Goal: Check status: Check status

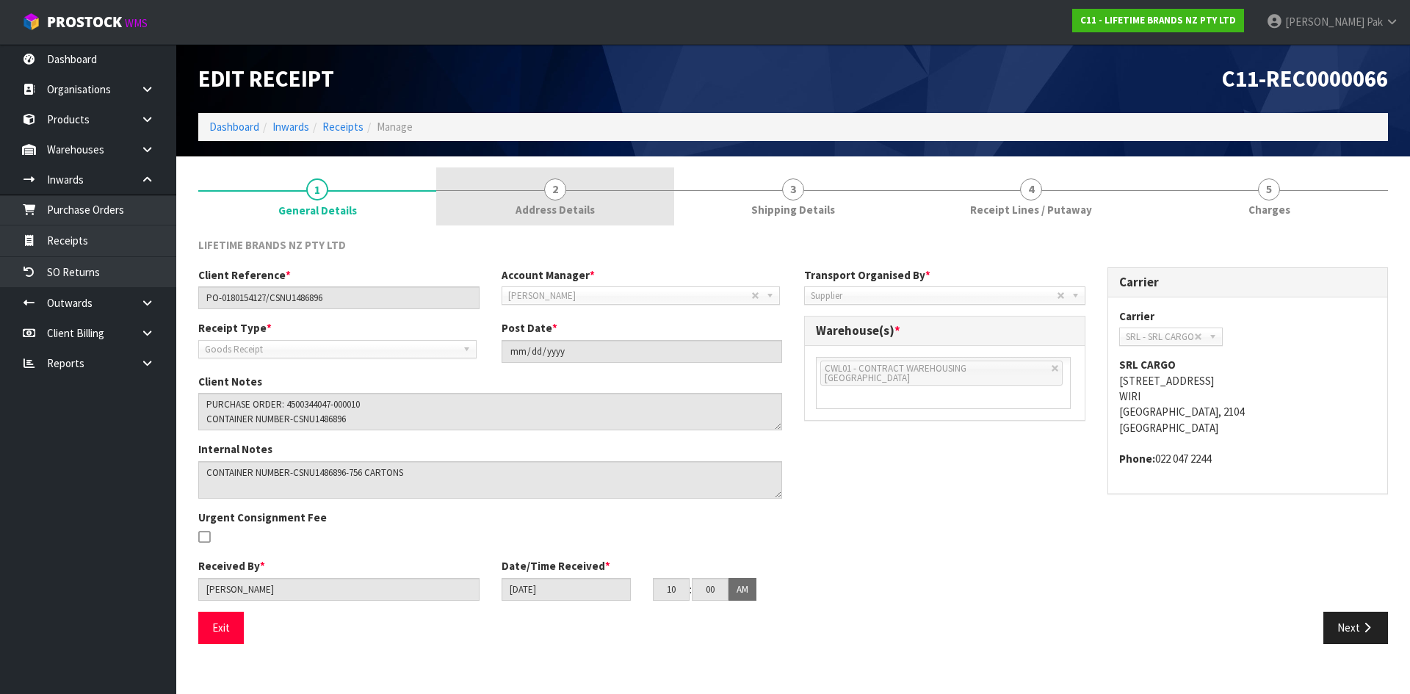
click at [551, 206] on span "Address Details" at bounding box center [555, 209] width 79 height 15
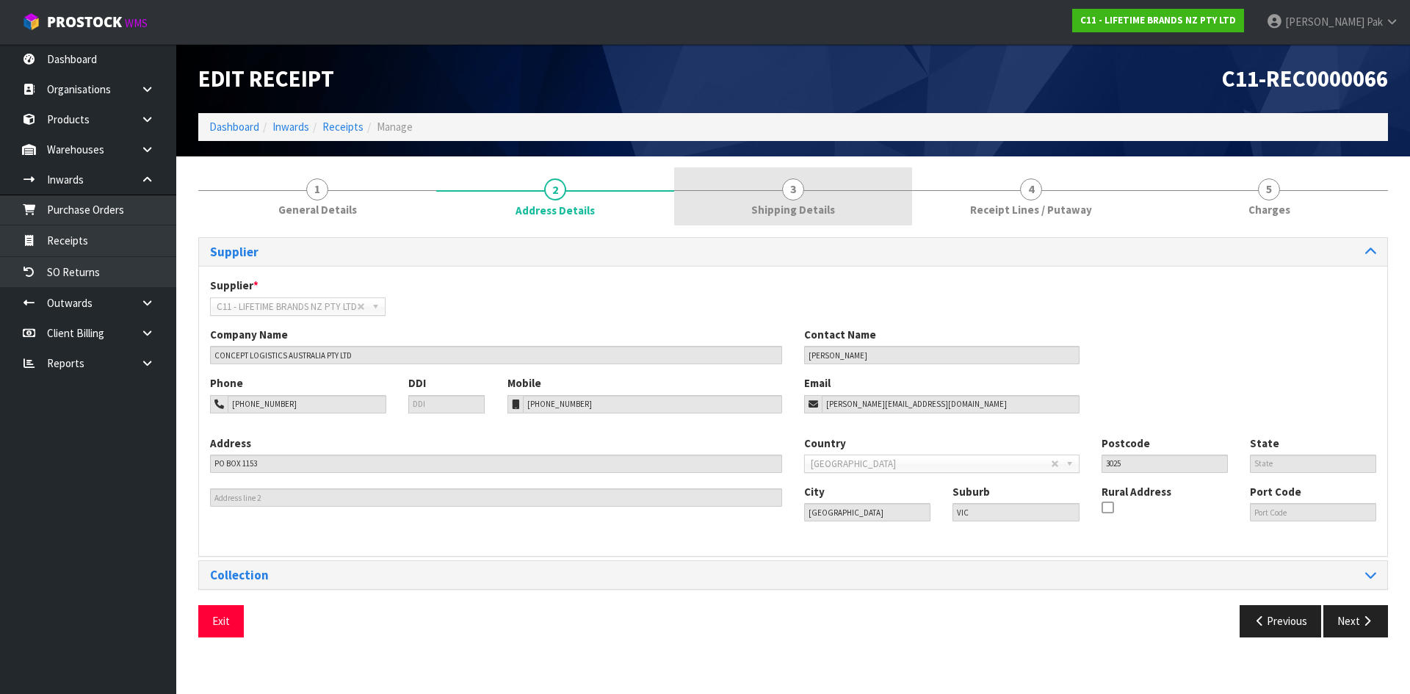
click at [797, 194] on span "3" at bounding box center [793, 189] width 22 height 22
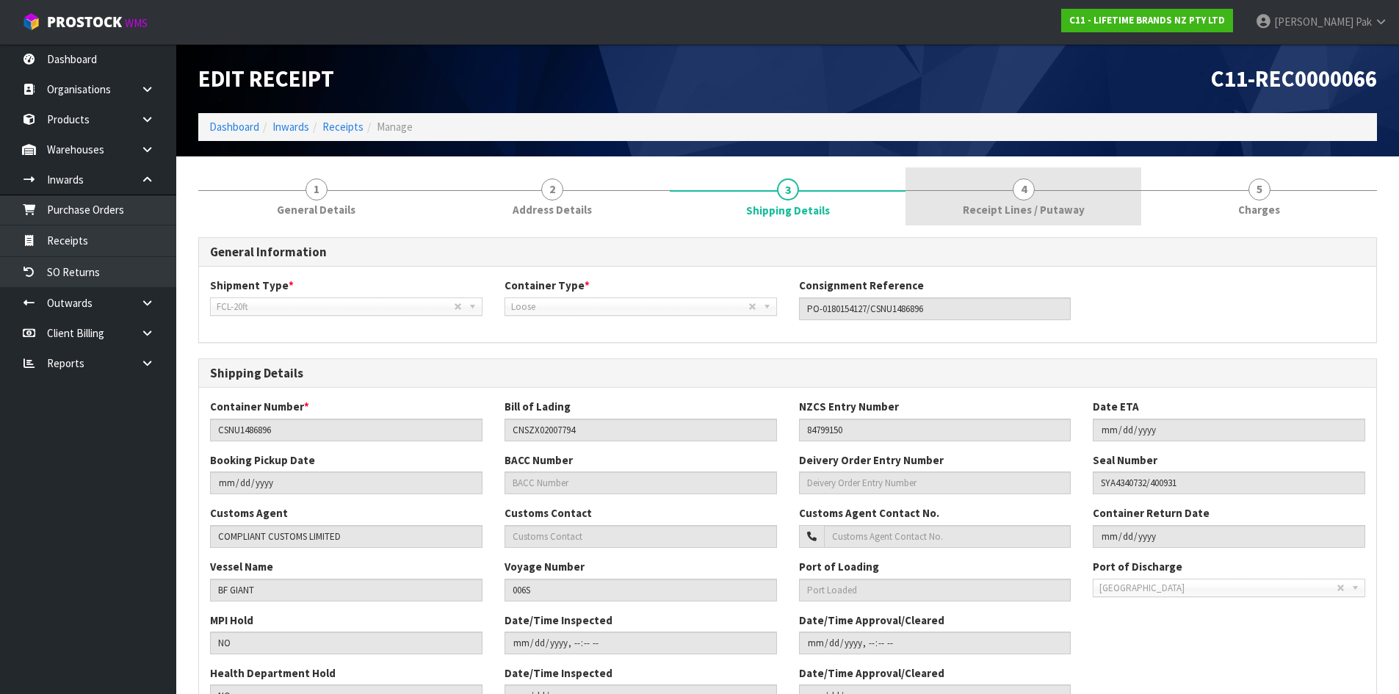
click at [993, 200] on link "4 Receipt Lines / Putaway" at bounding box center [1023, 196] width 236 height 58
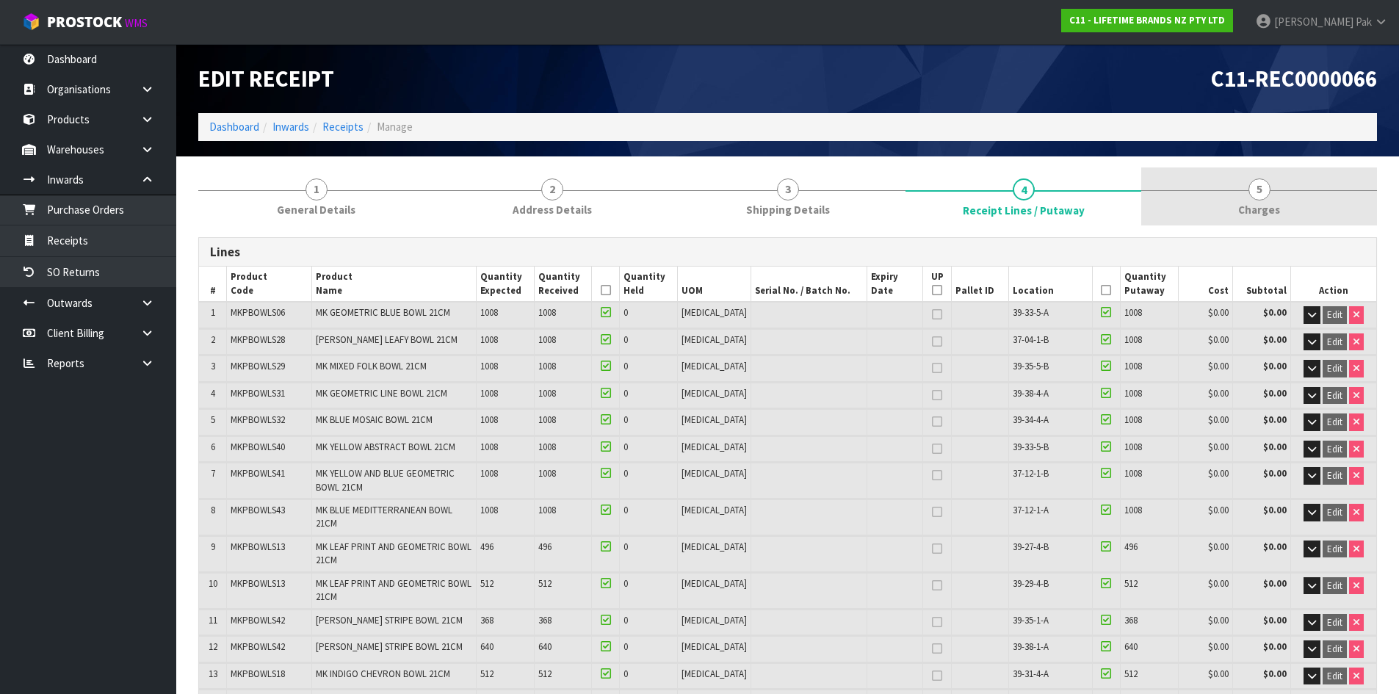
click at [1264, 190] on span "5" at bounding box center [1259, 189] width 22 height 22
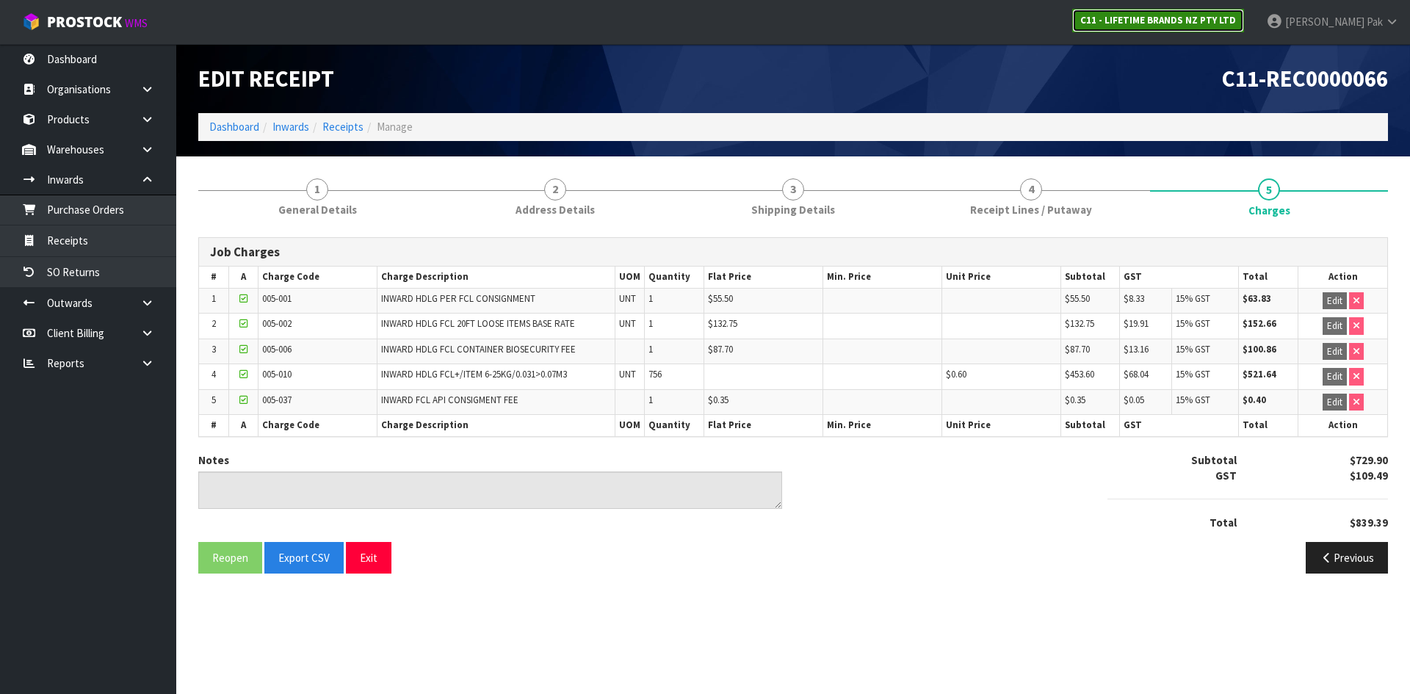
click at [1231, 25] on strong "C11 - LIFETIME BRANDS NZ PTY LTD" at bounding box center [1158, 20] width 156 height 12
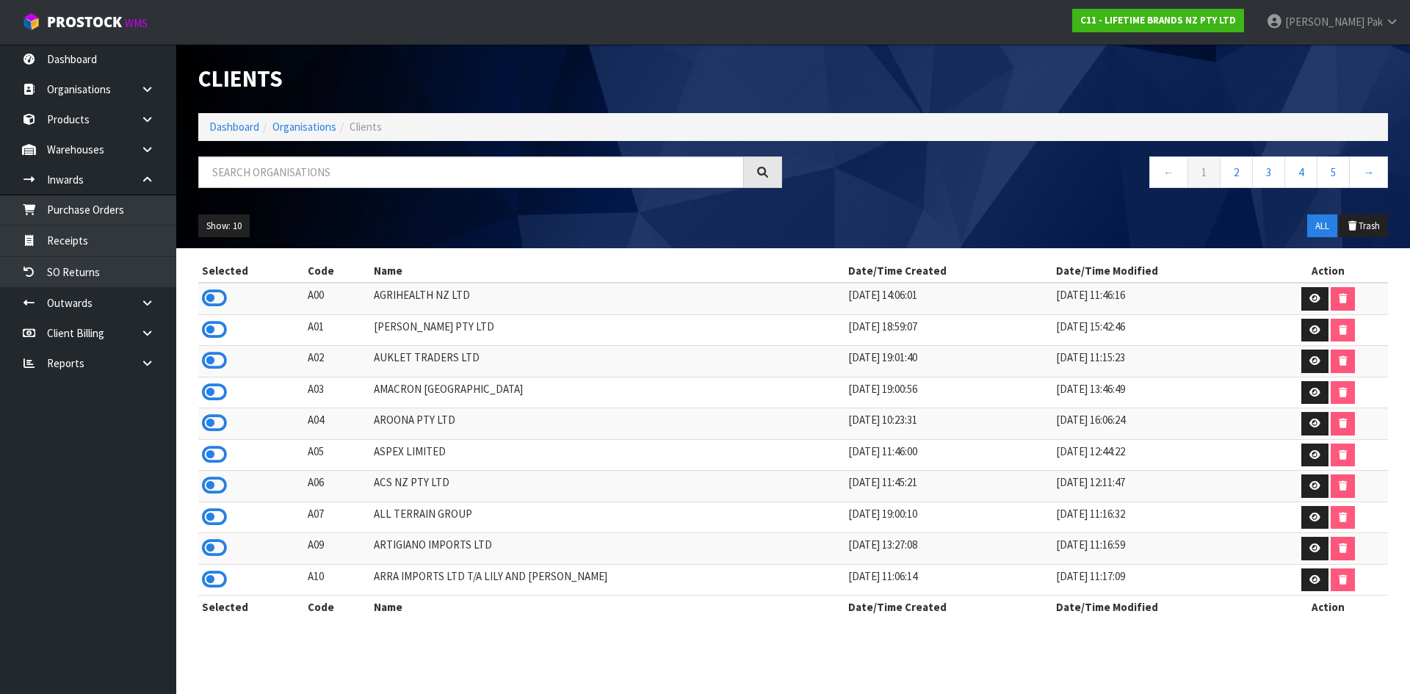
drag, startPoint x: 229, startPoint y: 297, endPoint x: 217, endPoint y: 297, distance: 12.5
click at [229, 297] on td at bounding box center [251, 299] width 106 height 32
click at [217, 296] on icon at bounding box center [214, 298] width 25 height 22
click at [70, 113] on link "Products" at bounding box center [88, 119] width 176 height 30
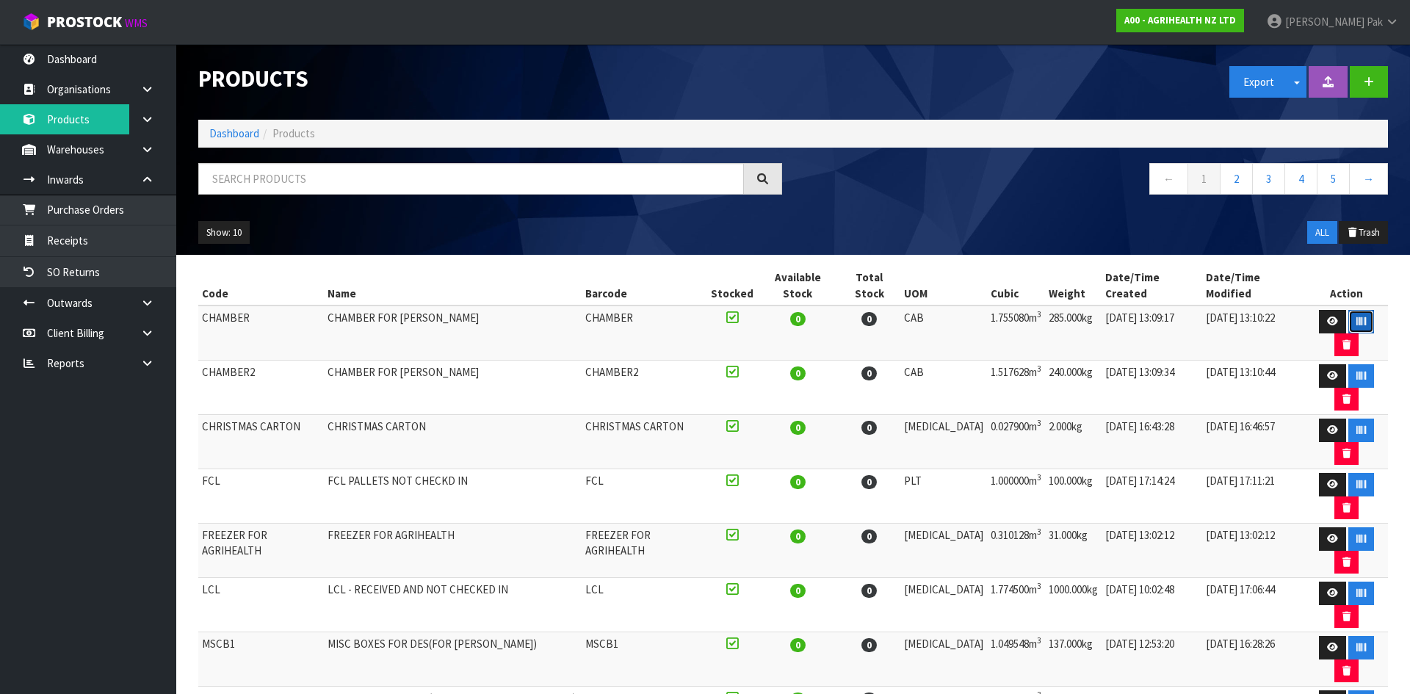
click at [1348, 311] on button "button" at bounding box center [1361, 321] width 26 height 23
click at [1327, 317] on icon at bounding box center [1332, 322] width 11 height 10
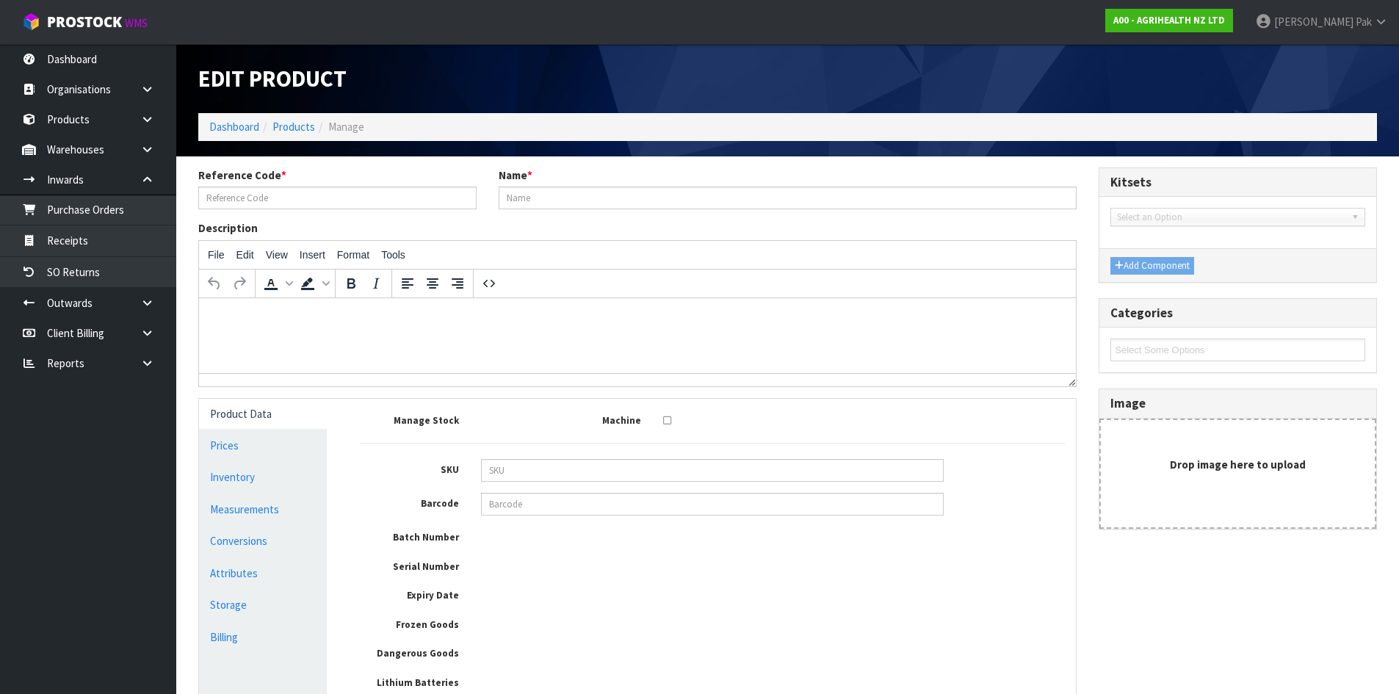
type input "CHAMBER"
type input "CHAMBER FOR [PERSON_NAME]"
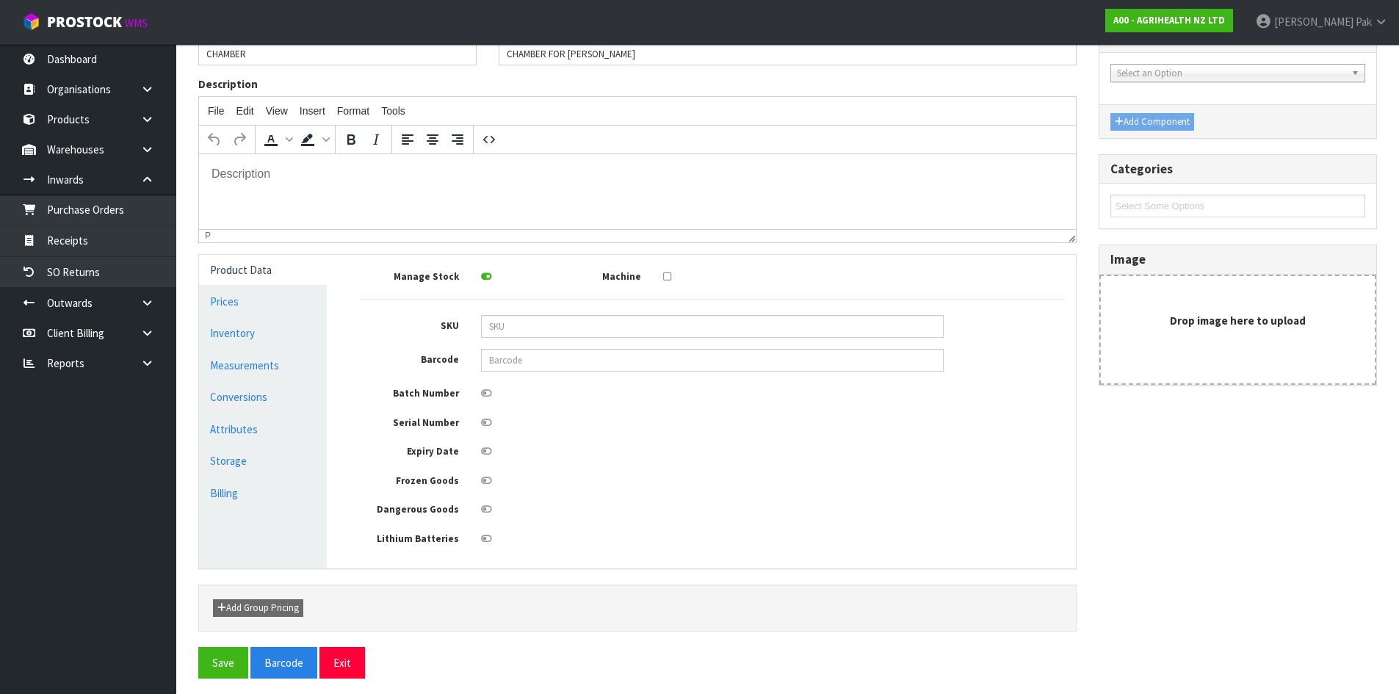
scroll to position [151, 0]
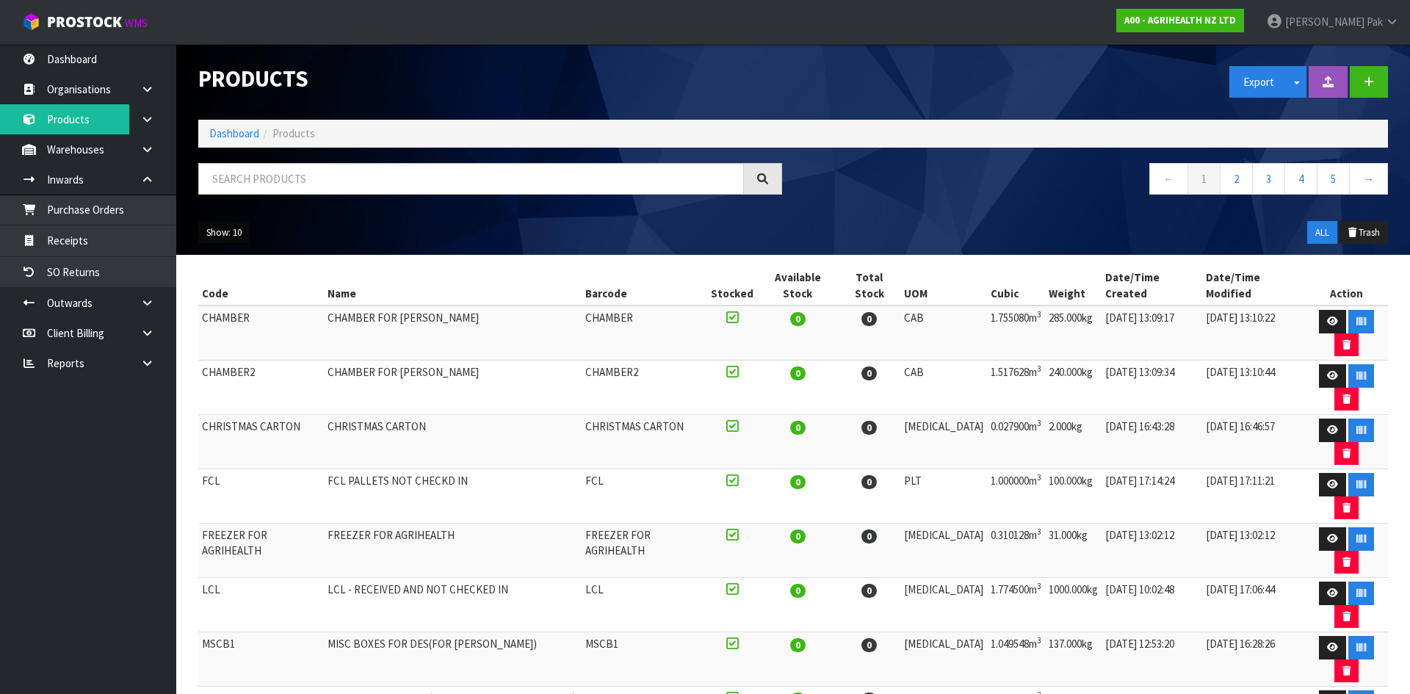
click at [231, 241] on button "Show: 10" at bounding box center [223, 232] width 51 height 23
click at [251, 317] on link "50" at bounding box center [257, 320] width 116 height 20
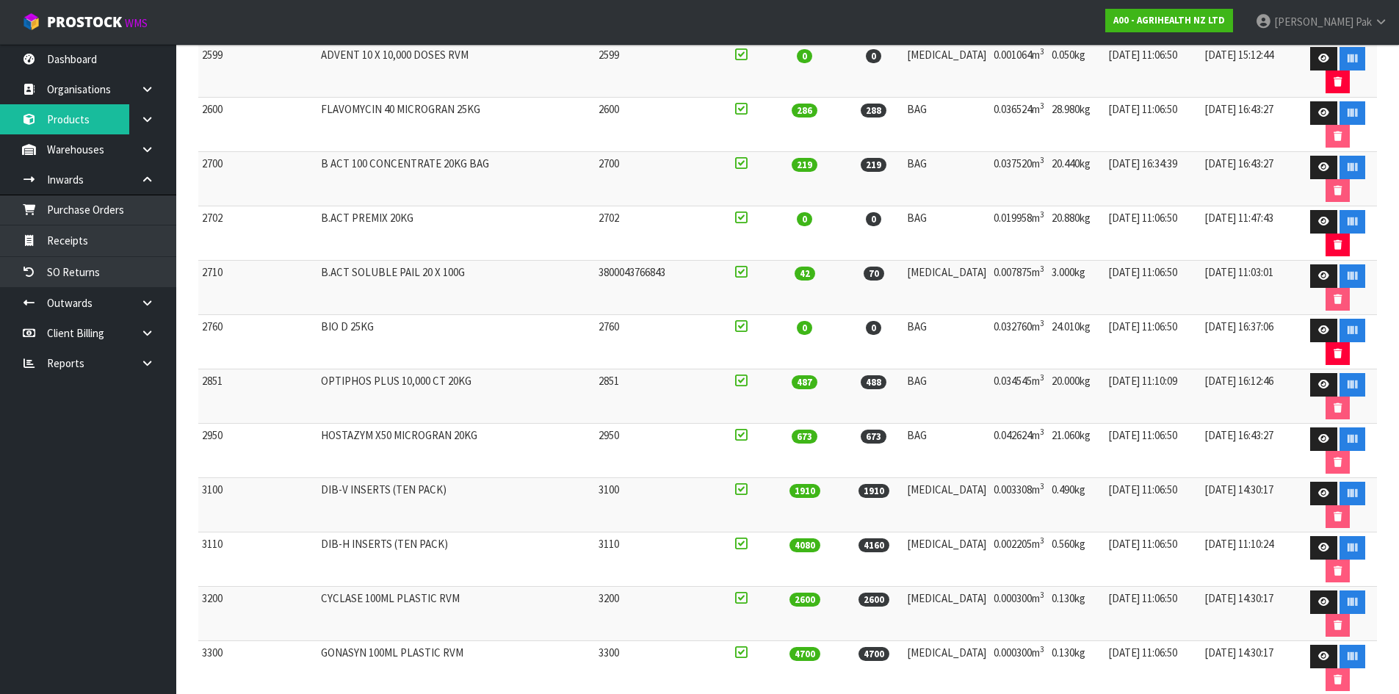
scroll to position [2130, 0]
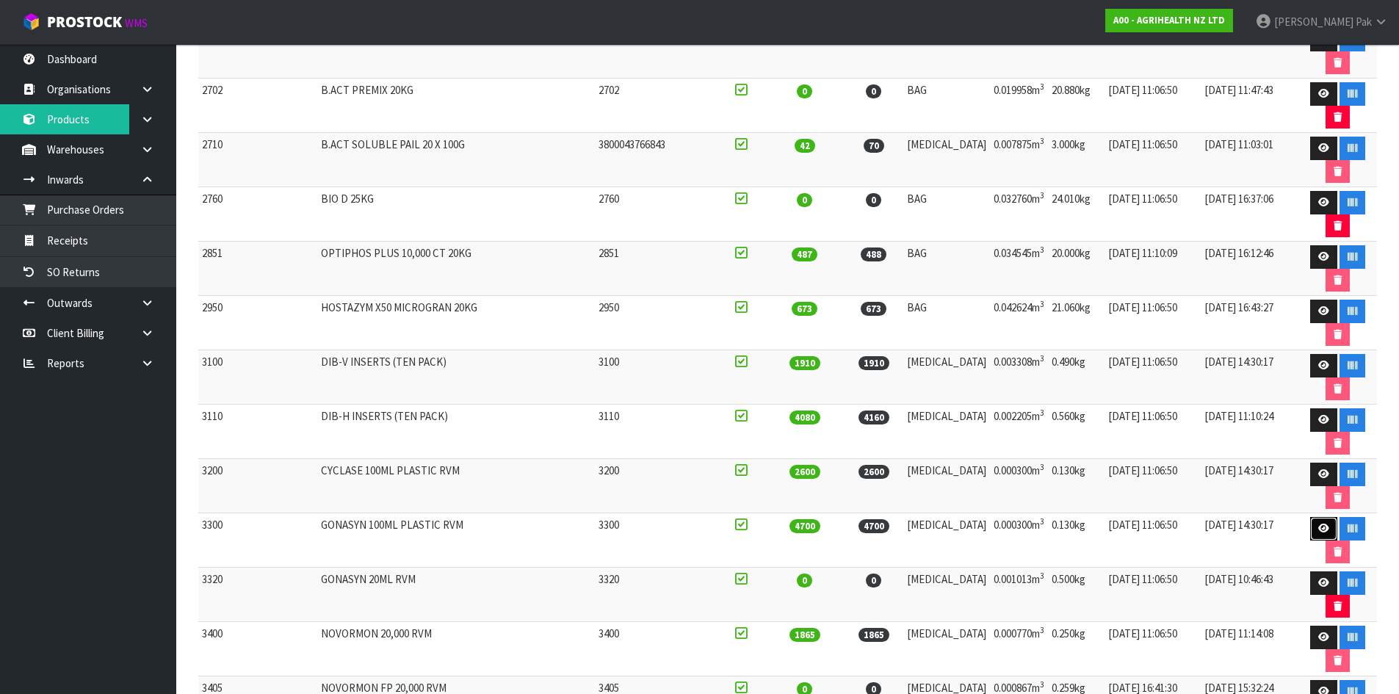
click at [1318, 527] on icon at bounding box center [1323, 529] width 11 height 10
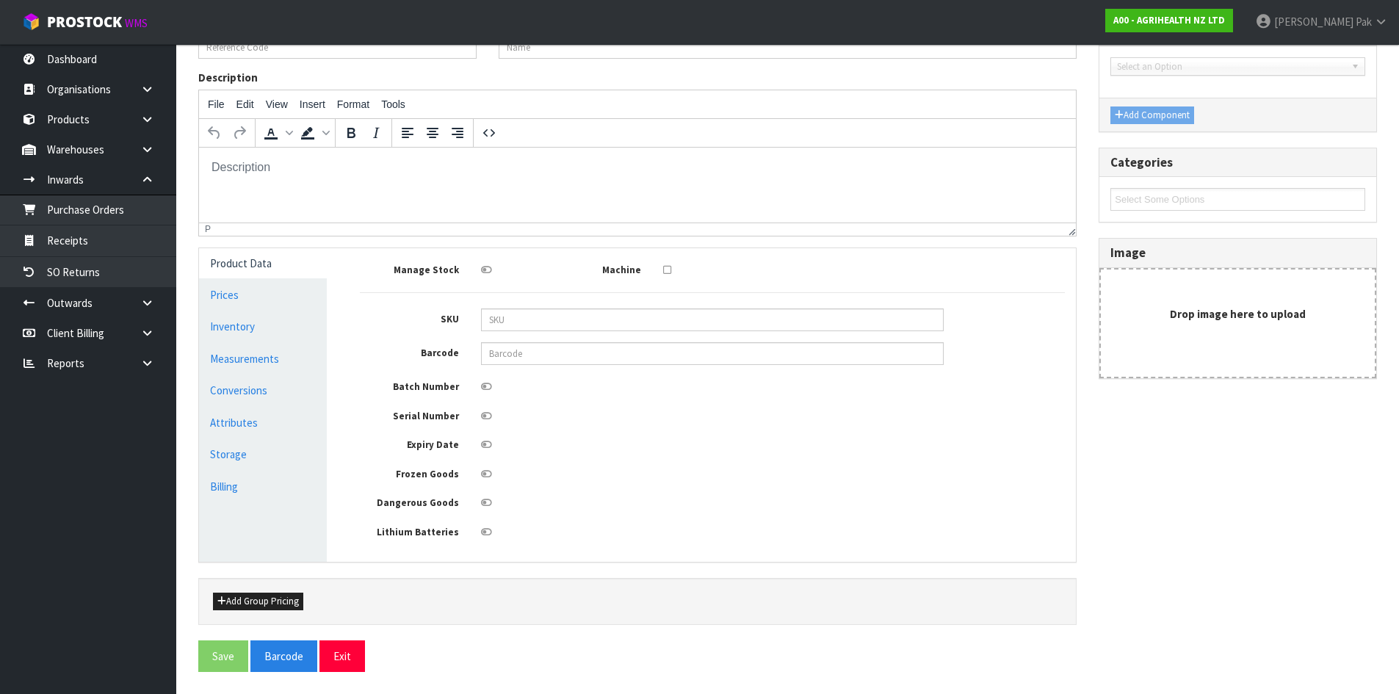
type input "3300"
type input "GONASYN 100ML PLASTIC RVM"
click at [246, 326] on link "Inventory" at bounding box center [263, 326] width 128 height 30
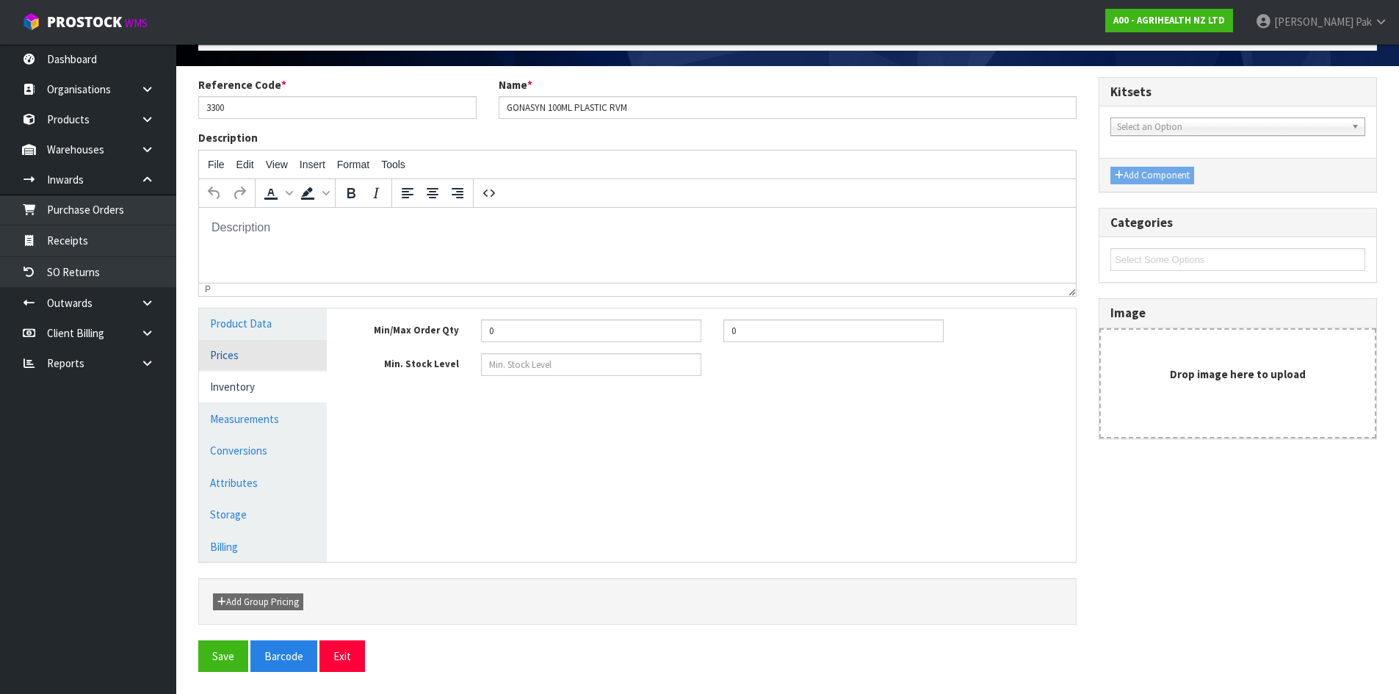
click at [258, 358] on link "Prices" at bounding box center [263, 355] width 128 height 30
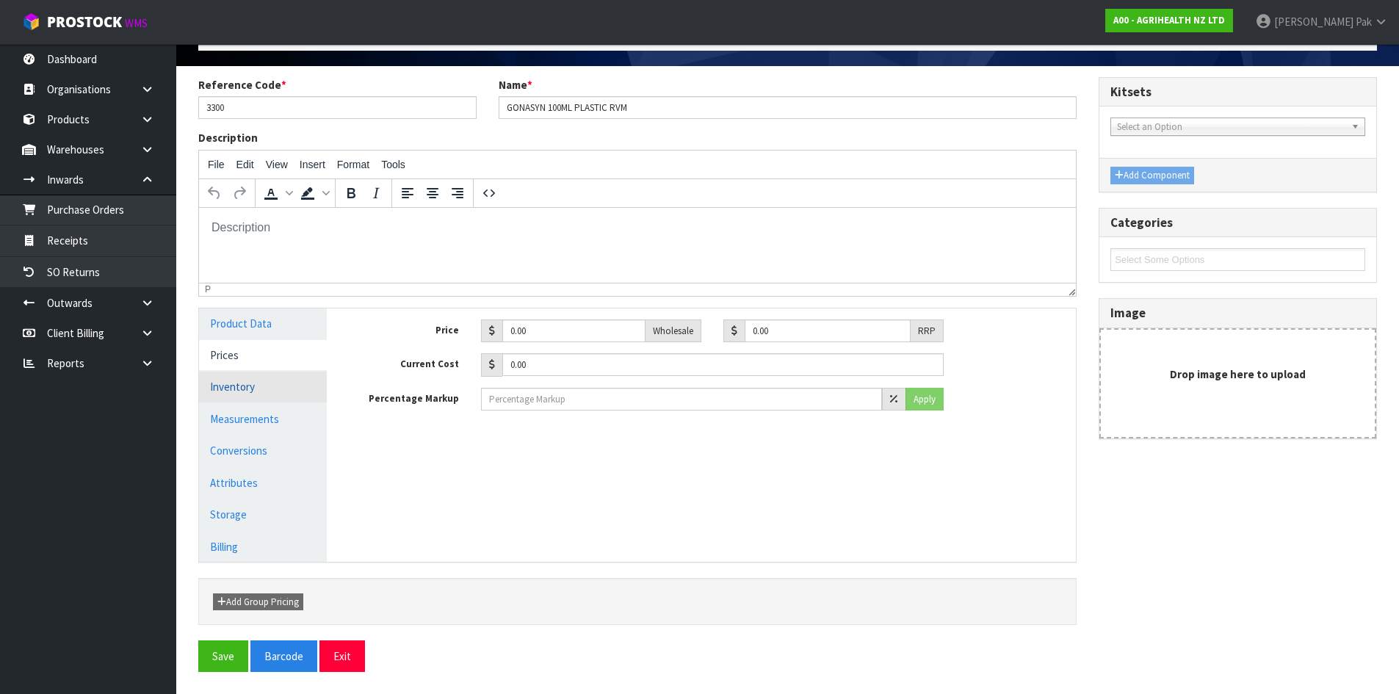
click at [272, 382] on link "Inventory" at bounding box center [263, 387] width 128 height 30
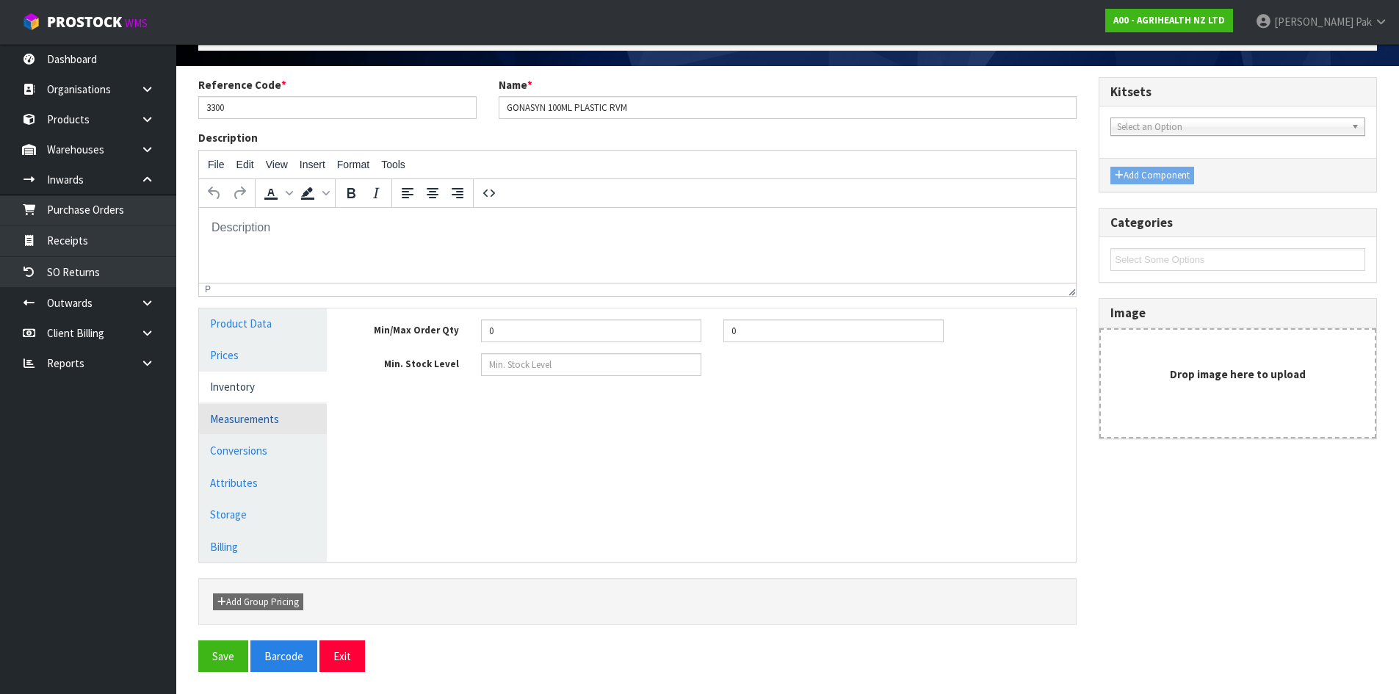
click at [255, 415] on link "Measurements" at bounding box center [263, 419] width 128 height 30
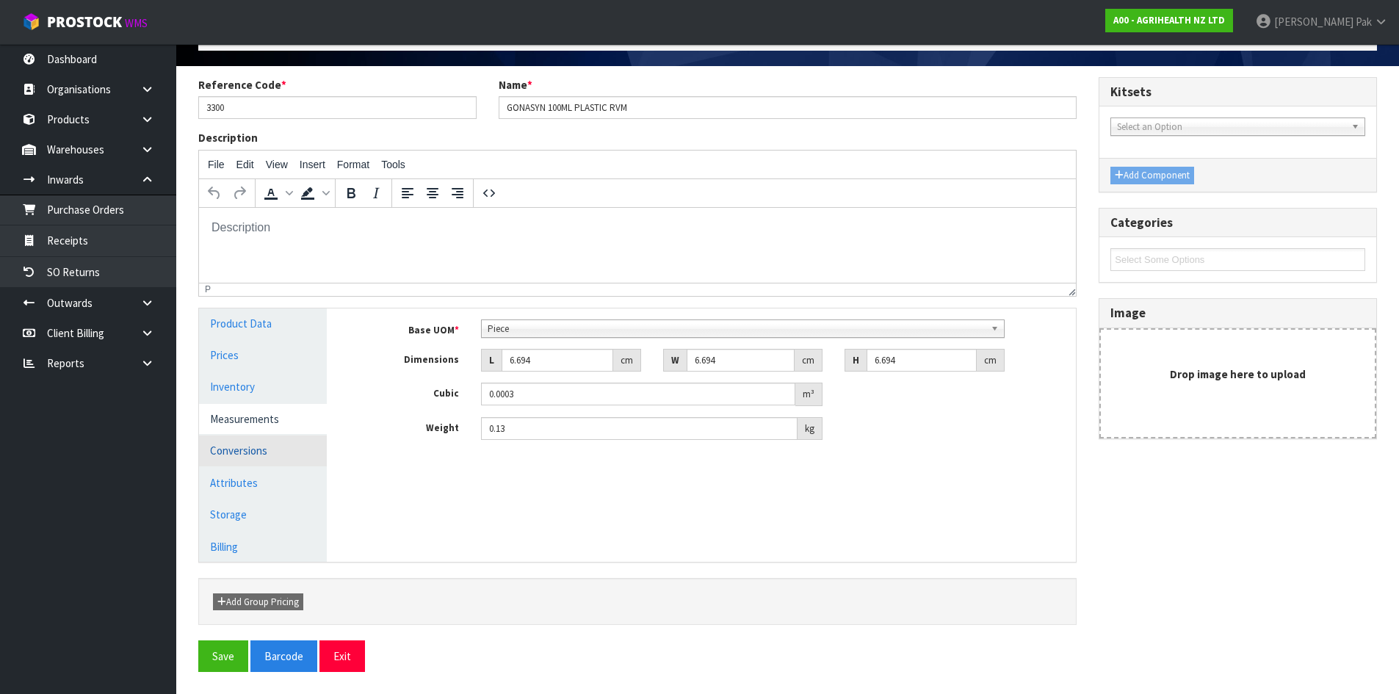
click at [281, 455] on link "Conversions" at bounding box center [263, 450] width 128 height 30
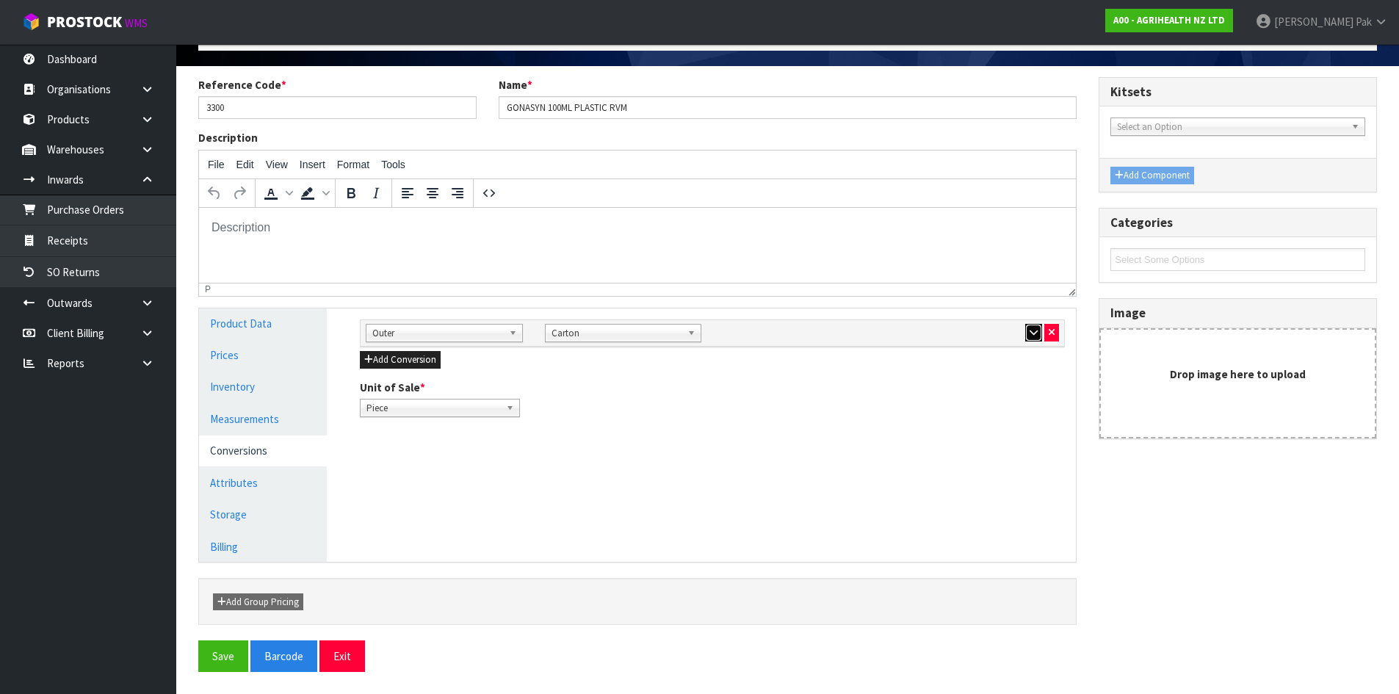
click at [1026, 328] on button "button" at bounding box center [1033, 333] width 17 height 18
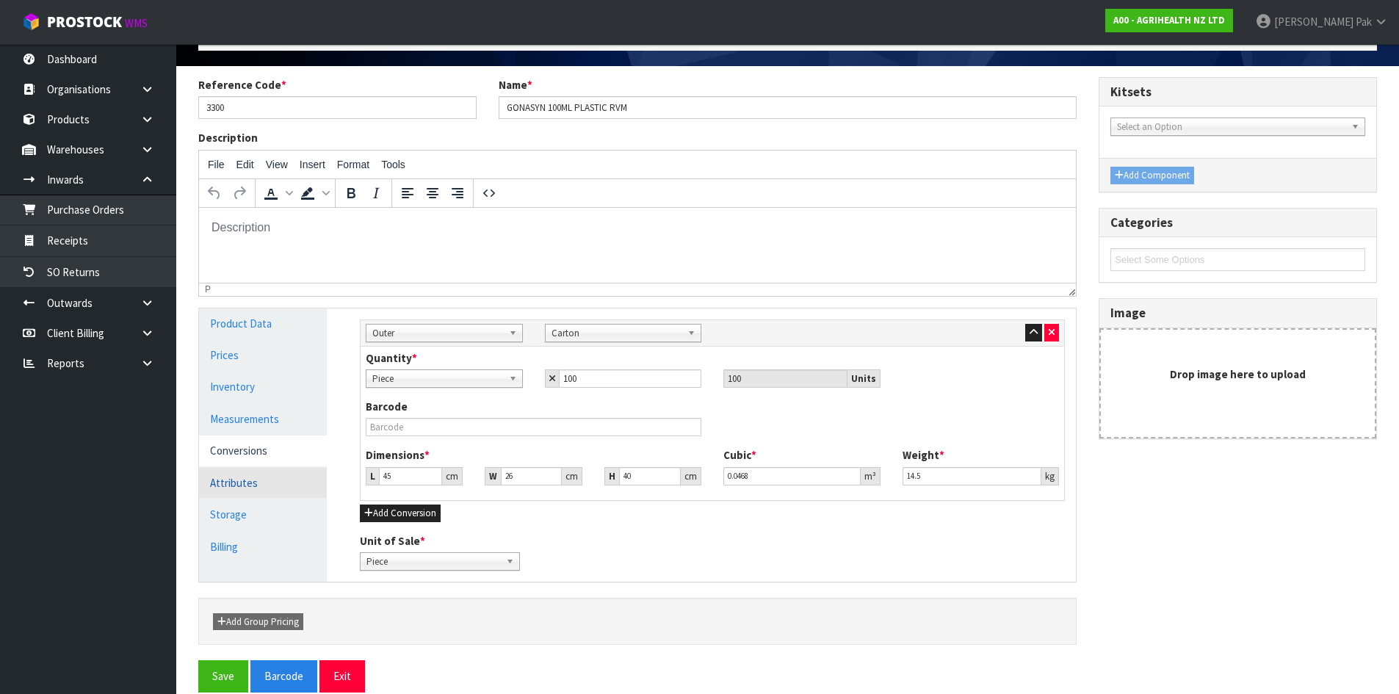
click at [282, 478] on link "Attributes" at bounding box center [263, 483] width 128 height 30
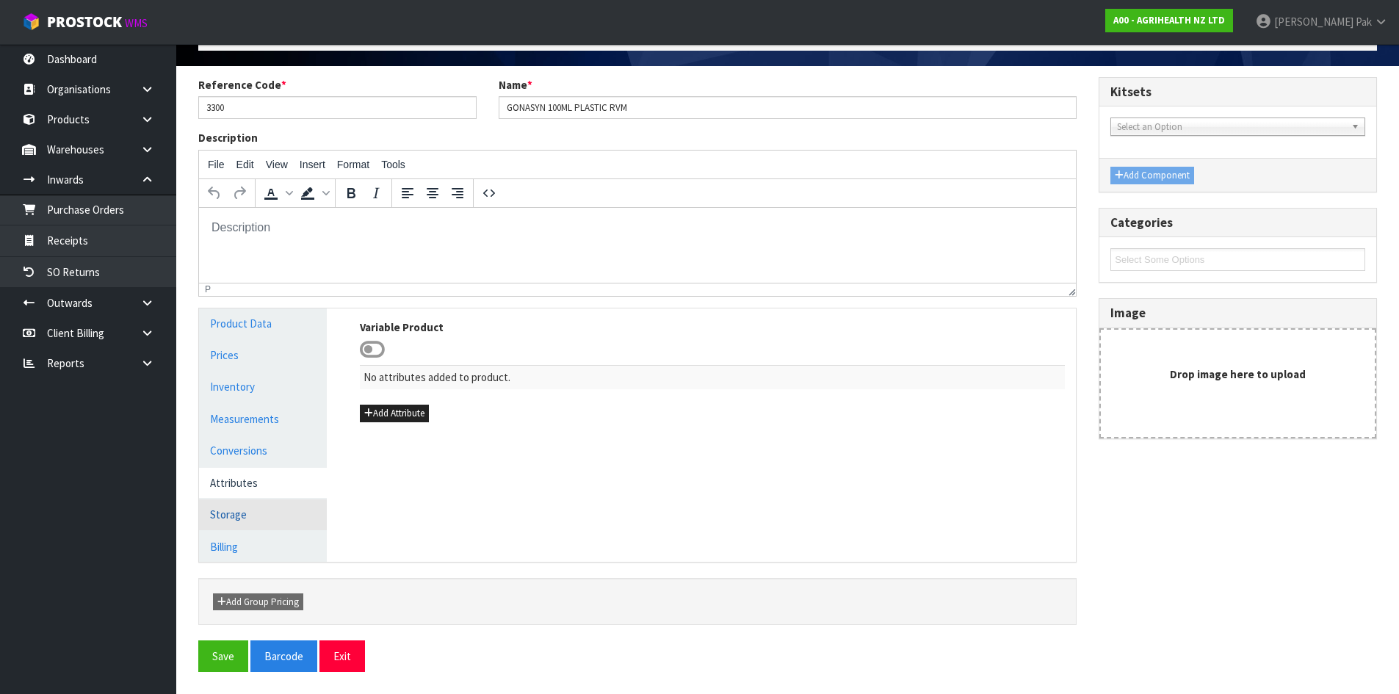
click at [251, 510] on link "Storage" at bounding box center [263, 514] width 128 height 30
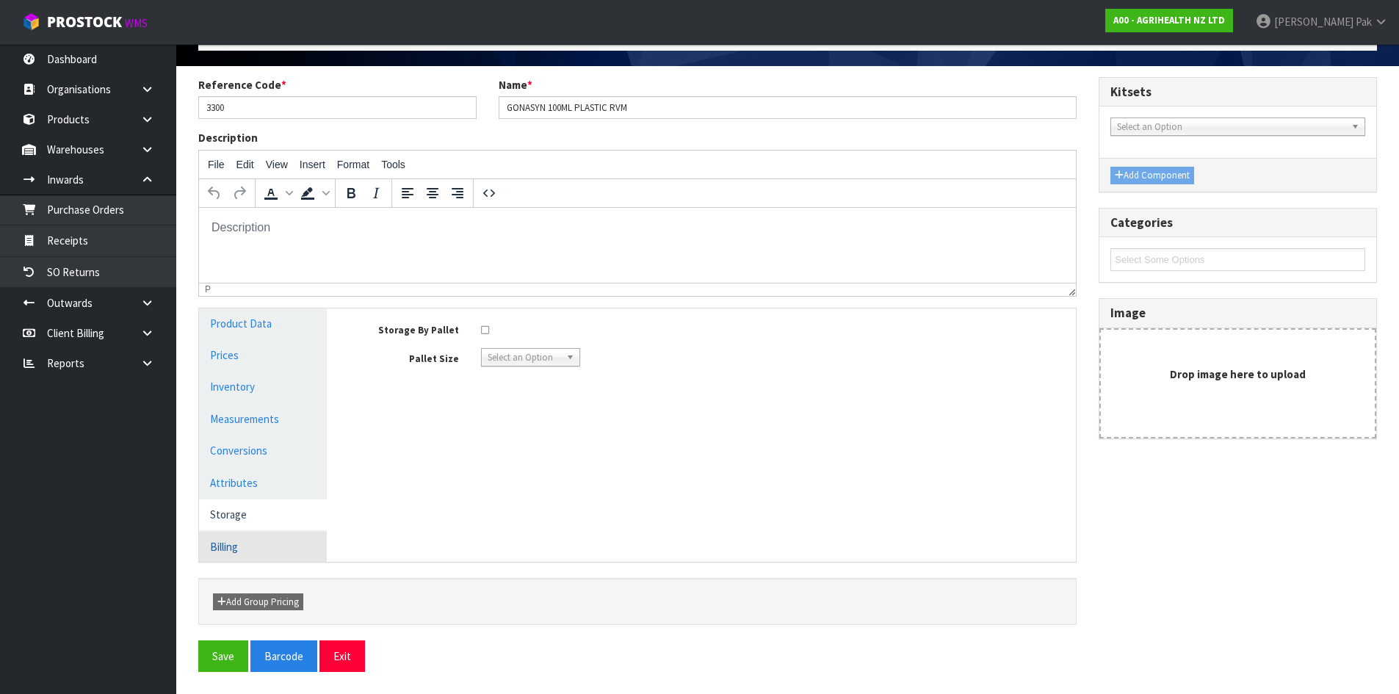
click at [251, 538] on link "Billing" at bounding box center [263, 547] width 128 height 30
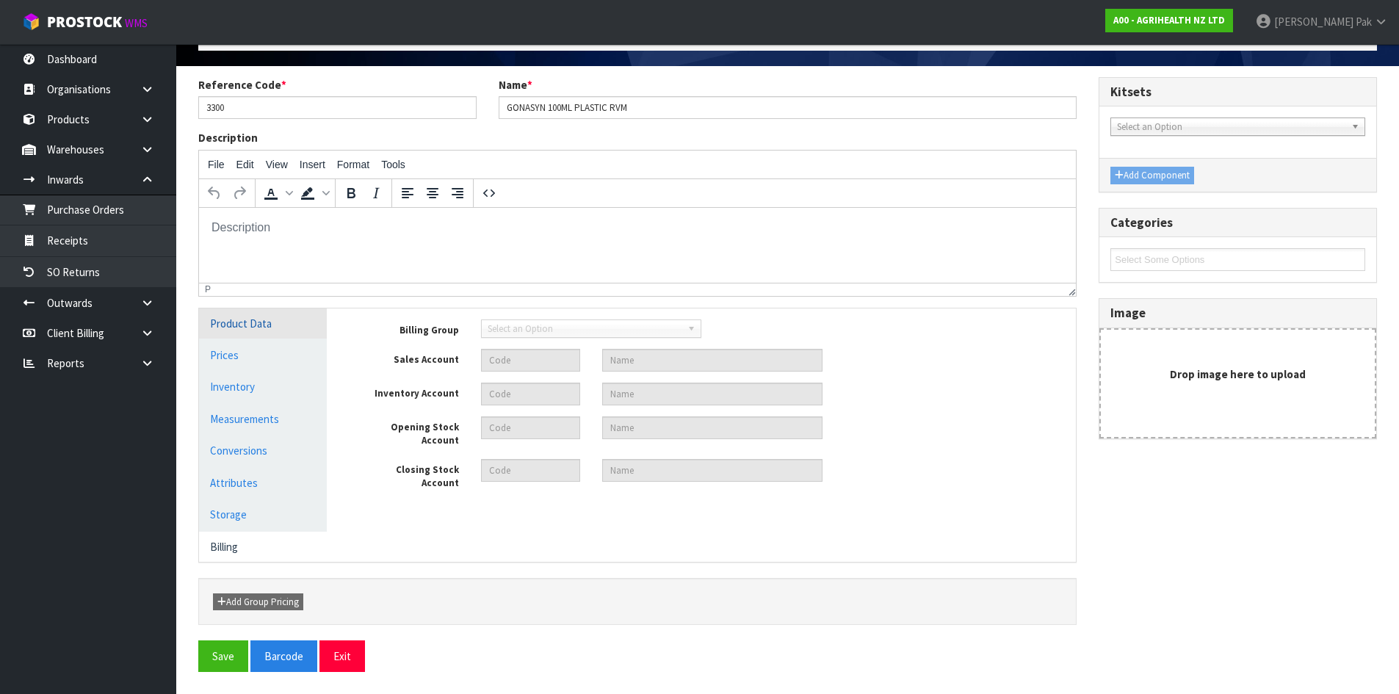
click at [283, 321] on link "Product Data" at bounding box center [263, 323] width 128 height 30
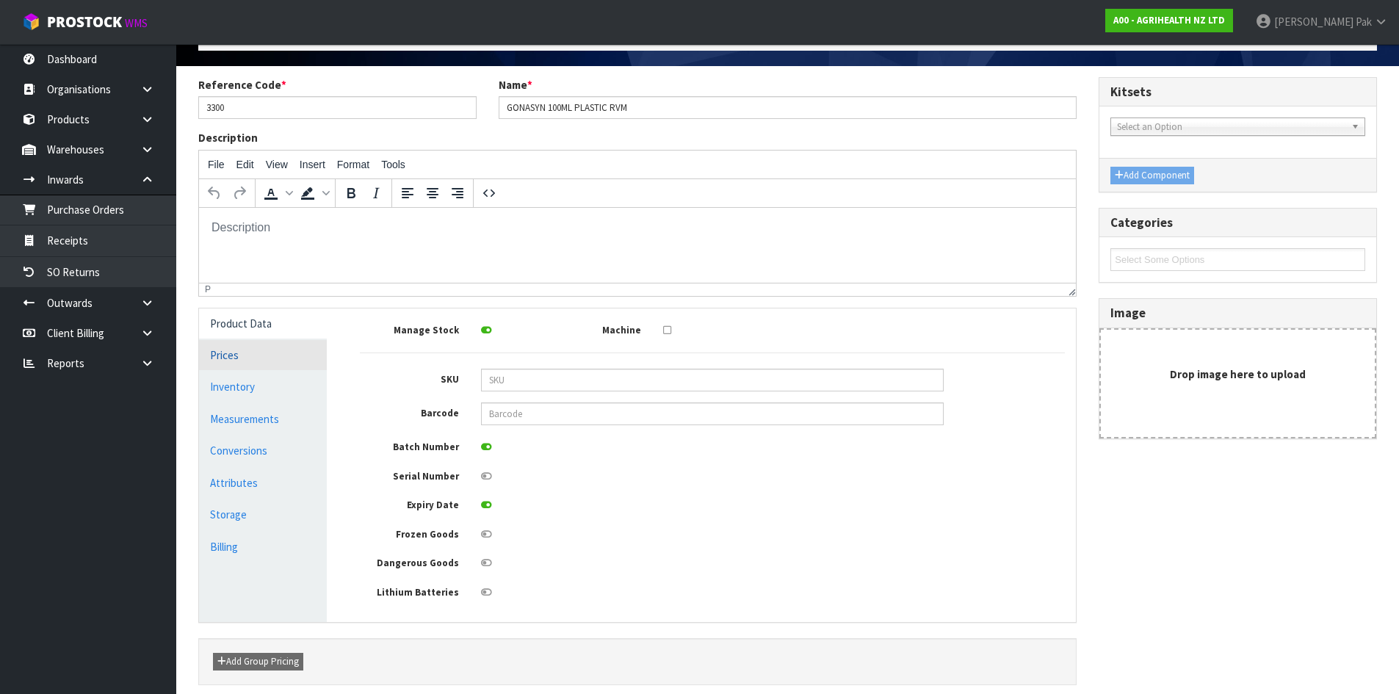
click at [236, 361] on link "Prices" at bounding box center [263, 355] width 128 height 30
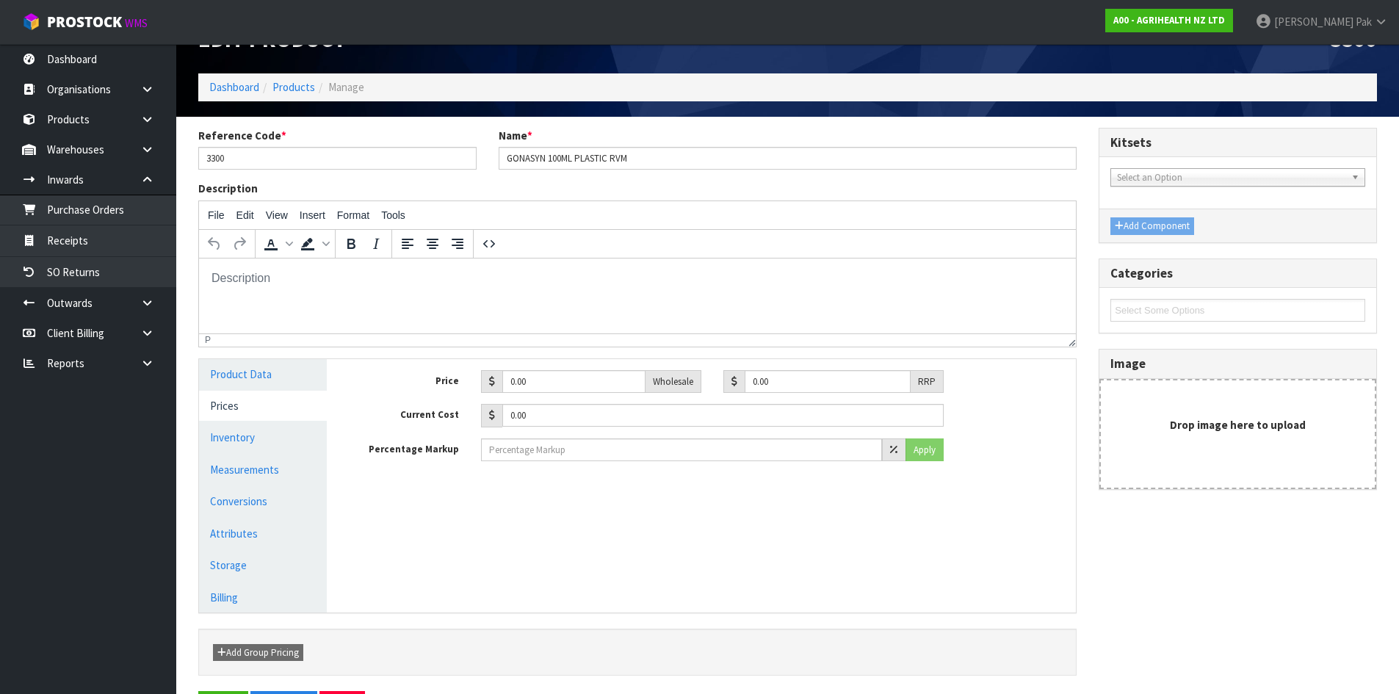
scroll to position [0, 0]
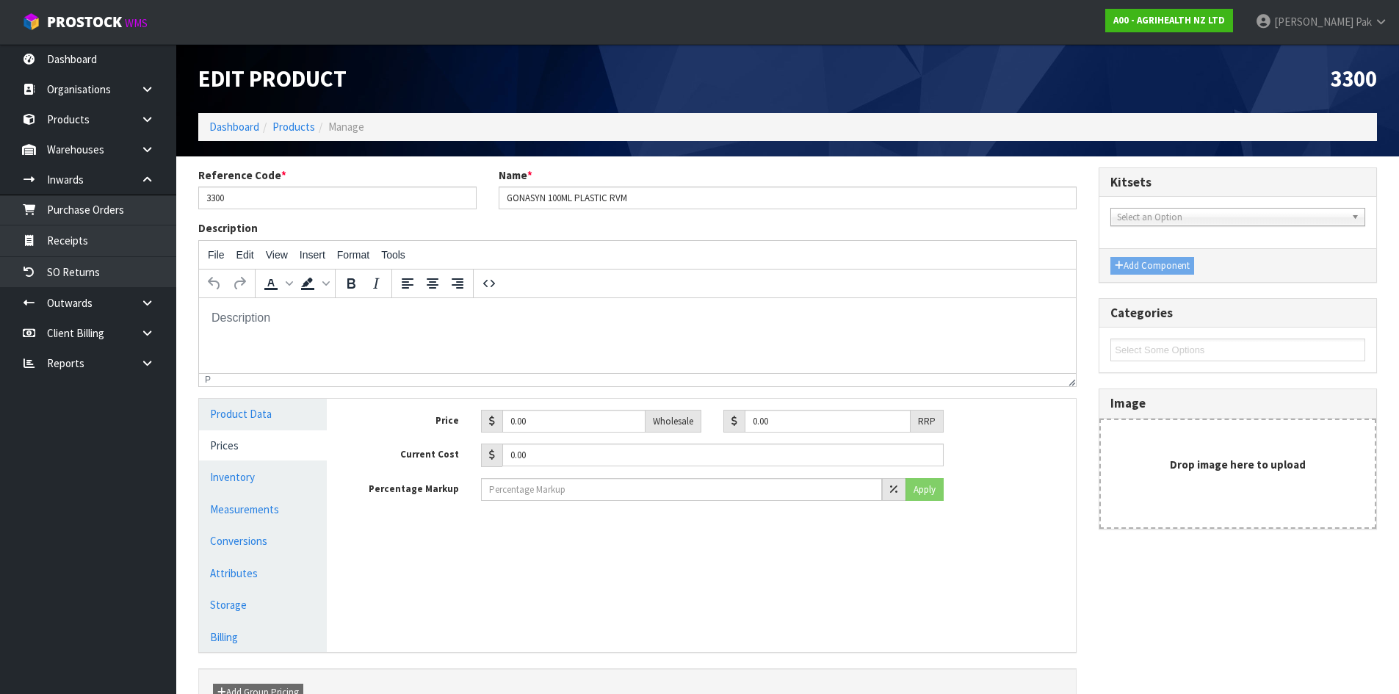
click at [1191, 6] on div "A00 - AGRIHEALTH NZ LTD" at bounding box center [1169, 20] width 150 height 41
click at [1191, 14] on strong "A00 - AGRIHEALTH NZ LTD" at bounding box center [1169, 20] width 112 height 12
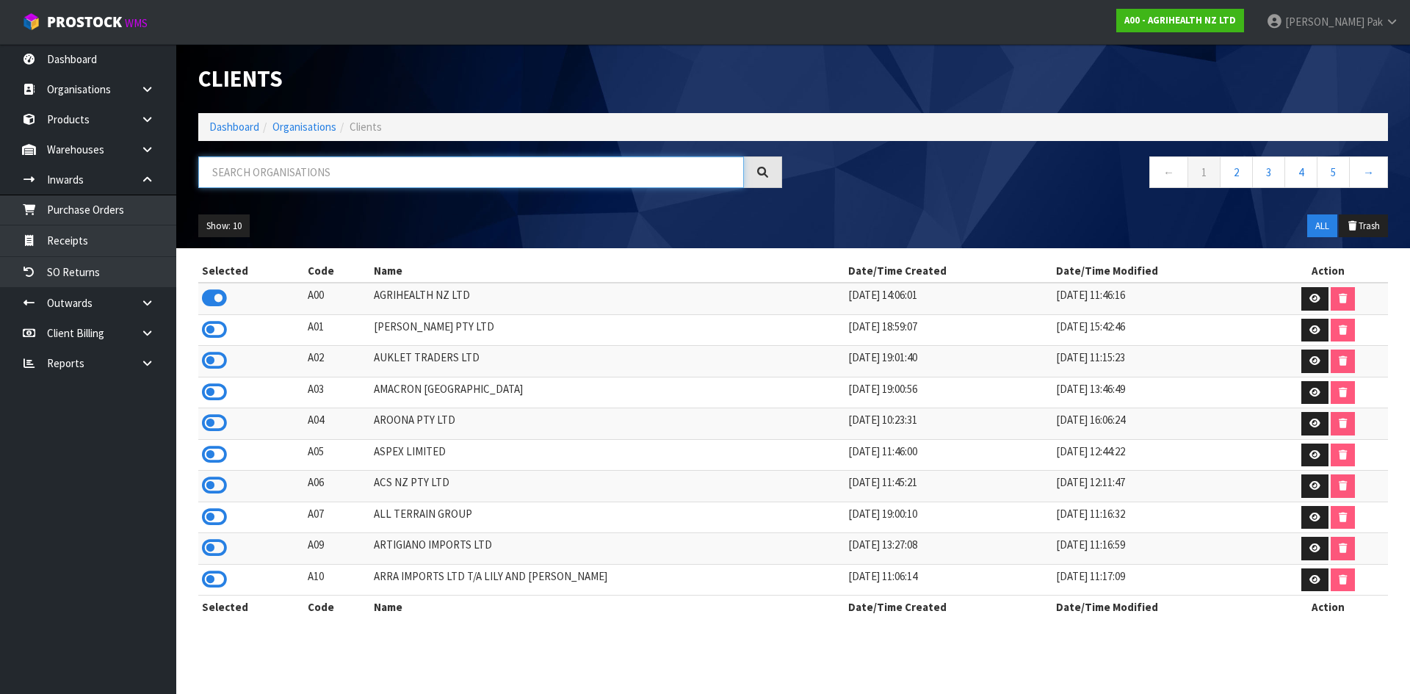
click at [474, 173] on input "text" at bounding box center [471, 172] width 546 height 32
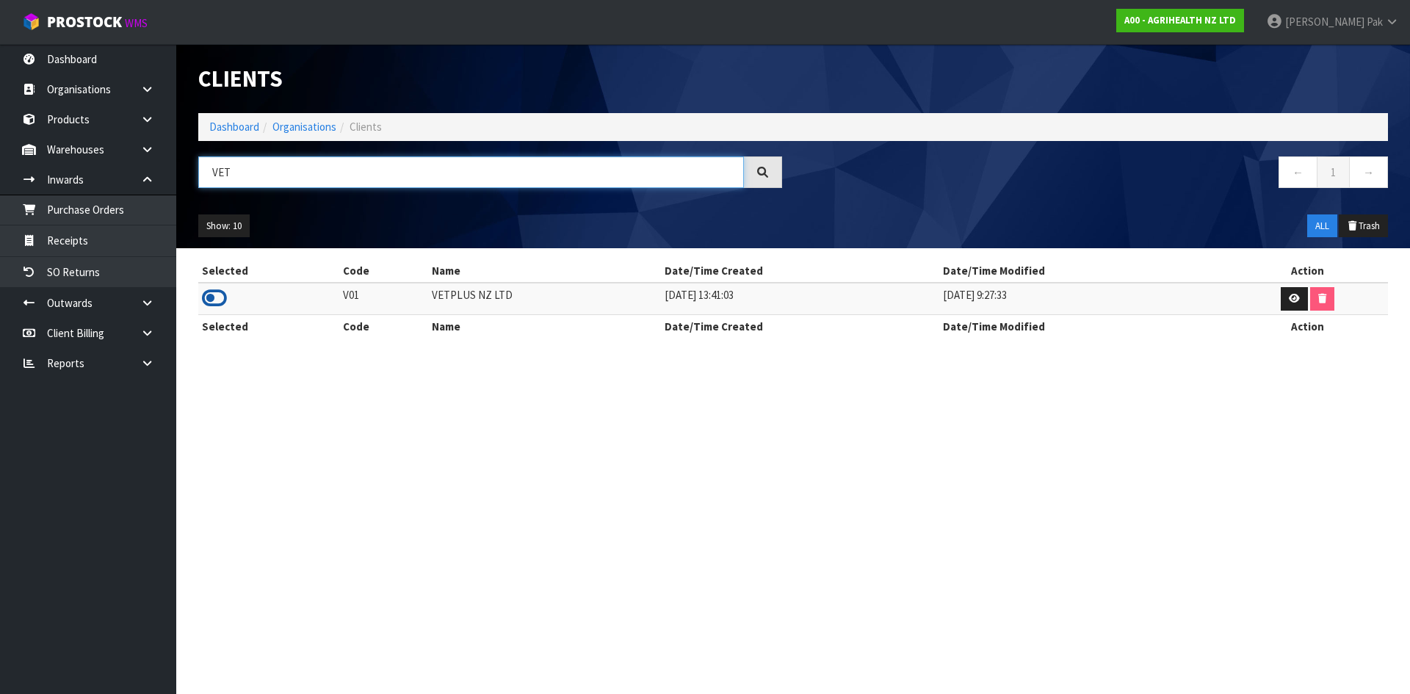
type input "VET"
click at [205, 293] on icon at bounding box center [214, 298] width 25 height 22
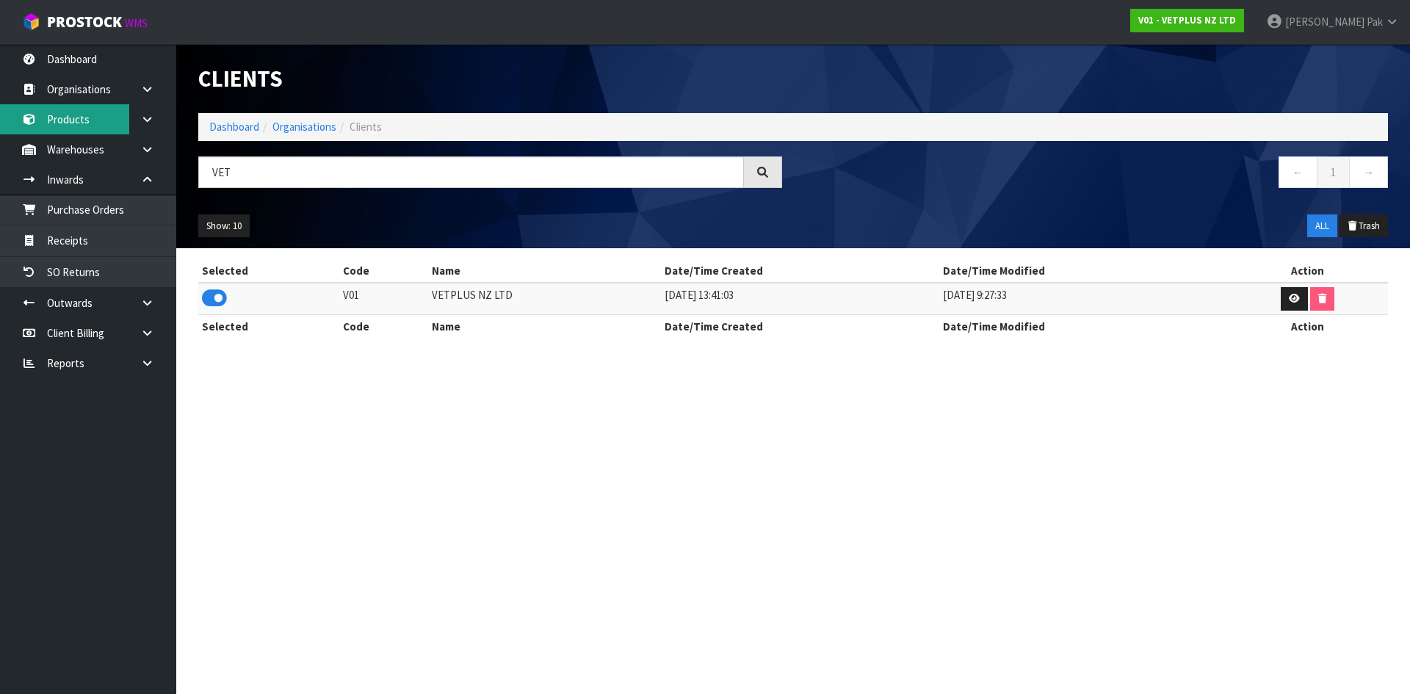
click at [73, 120] on link "Products" at bounding box center [88, 119] width 176 height 30
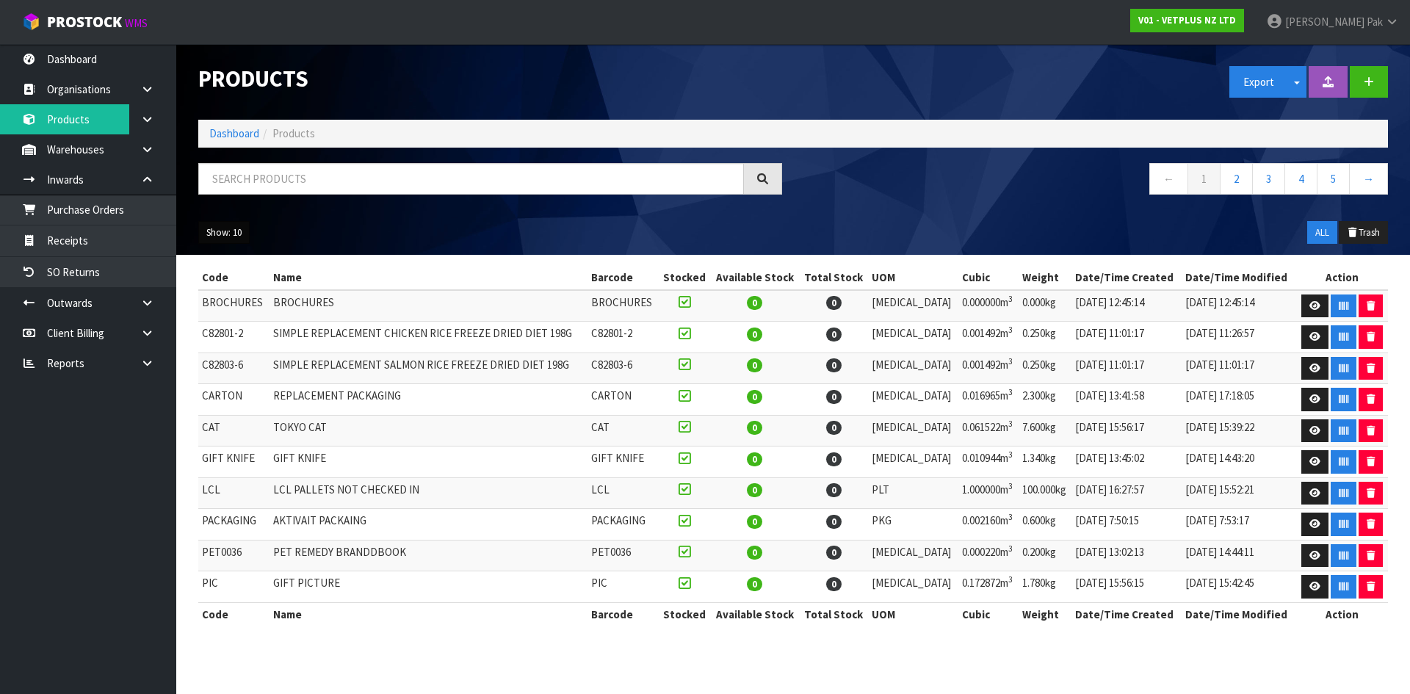
click at [235, 224] on button "Show: 10" at bounding box center [223, 232] width 51 height 23
click at [277, 314] on link "50" at bounding box center [257, 320] width 116 height 20
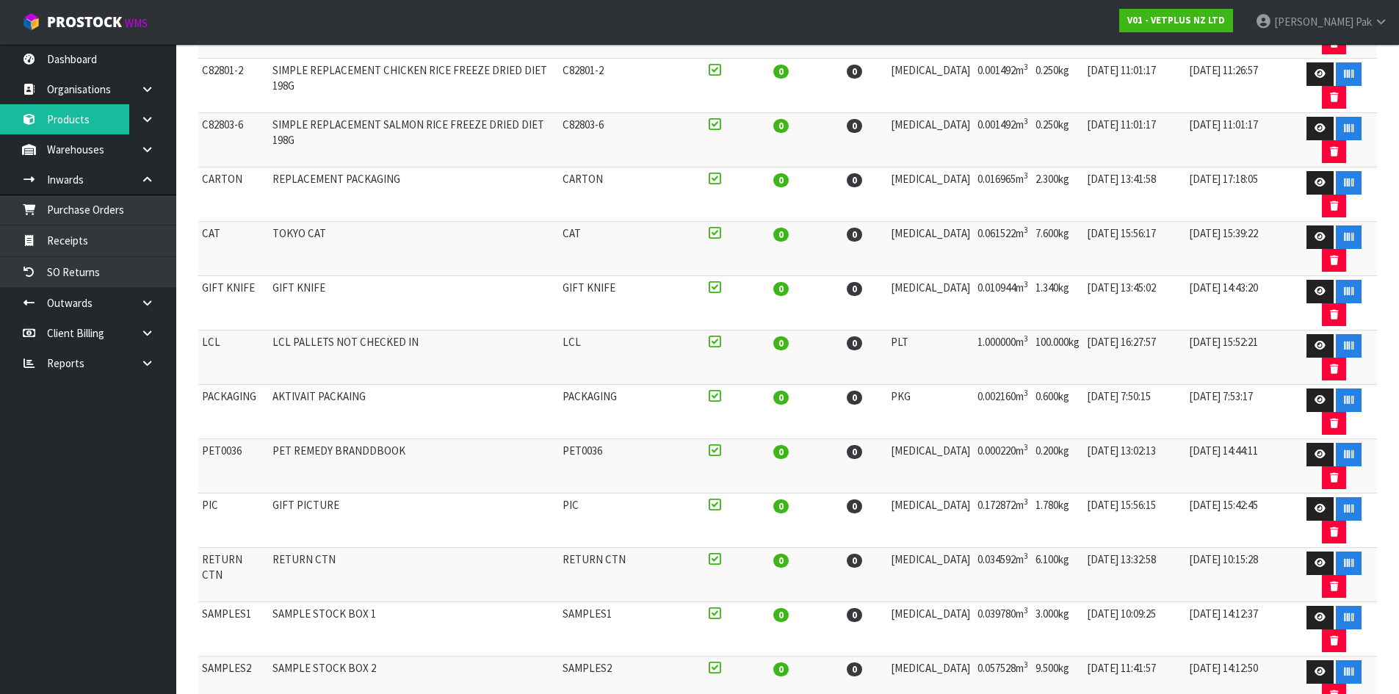
scroll to position [514, 0]
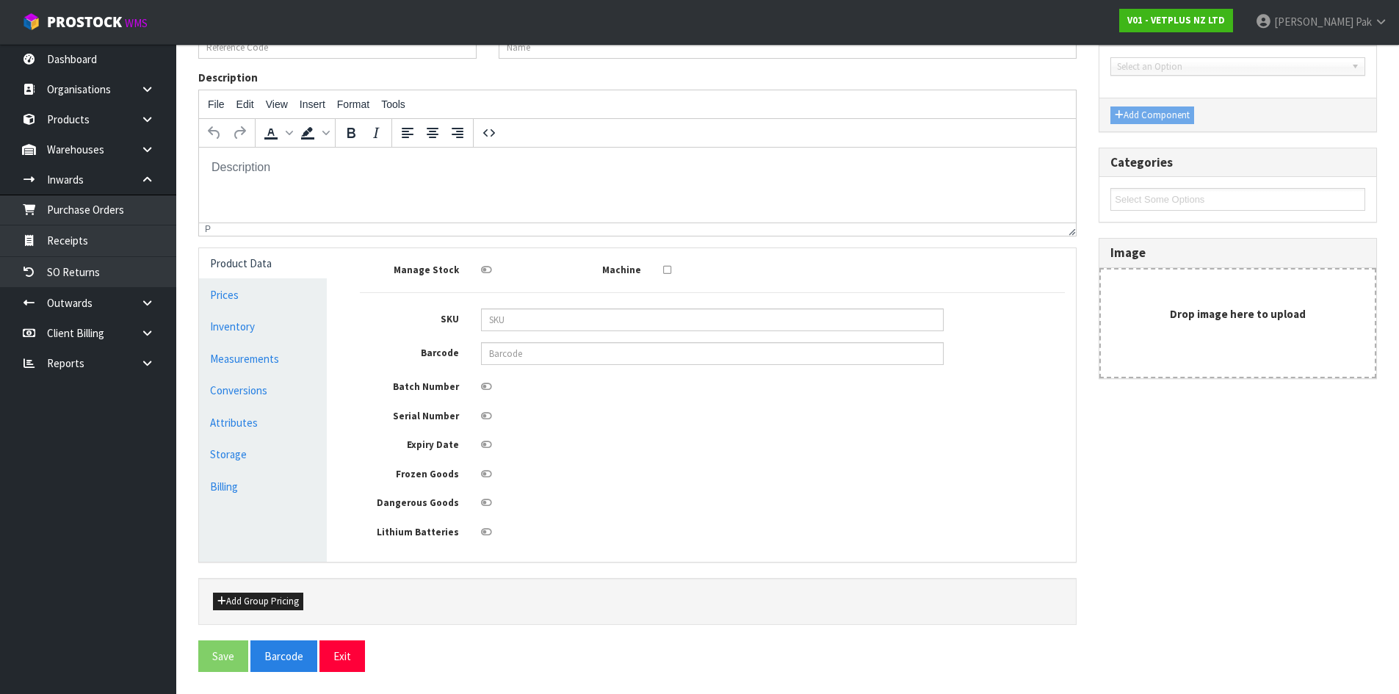
type input "50204"
type input "SYNOQUIN EFA LARGE BREED - 120 CAPS"
type input "5031812522041"
click at [619, 267] on label "Machine" at bounding box center [591, 268] width 121 height 18
click at [270, 323] on link "Inventory" at bounding box center [263, 326] width 128 height 30
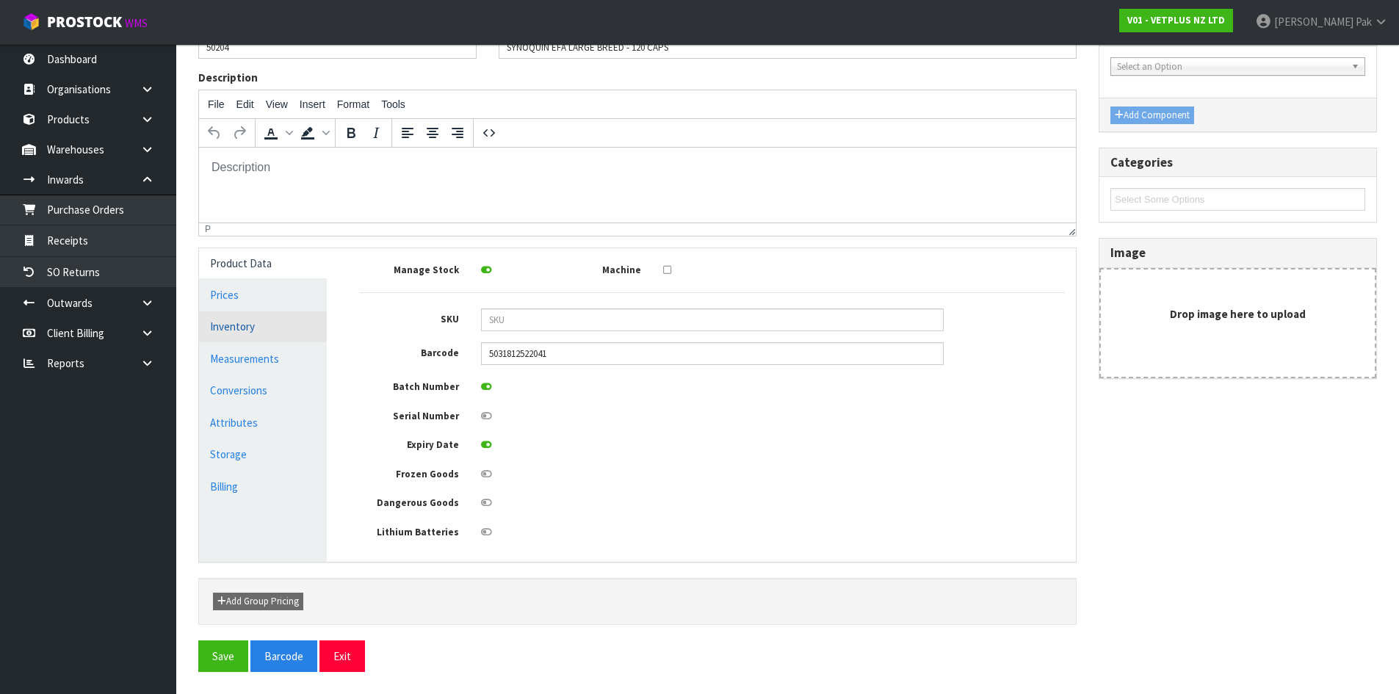
scroll to position [90, 0]
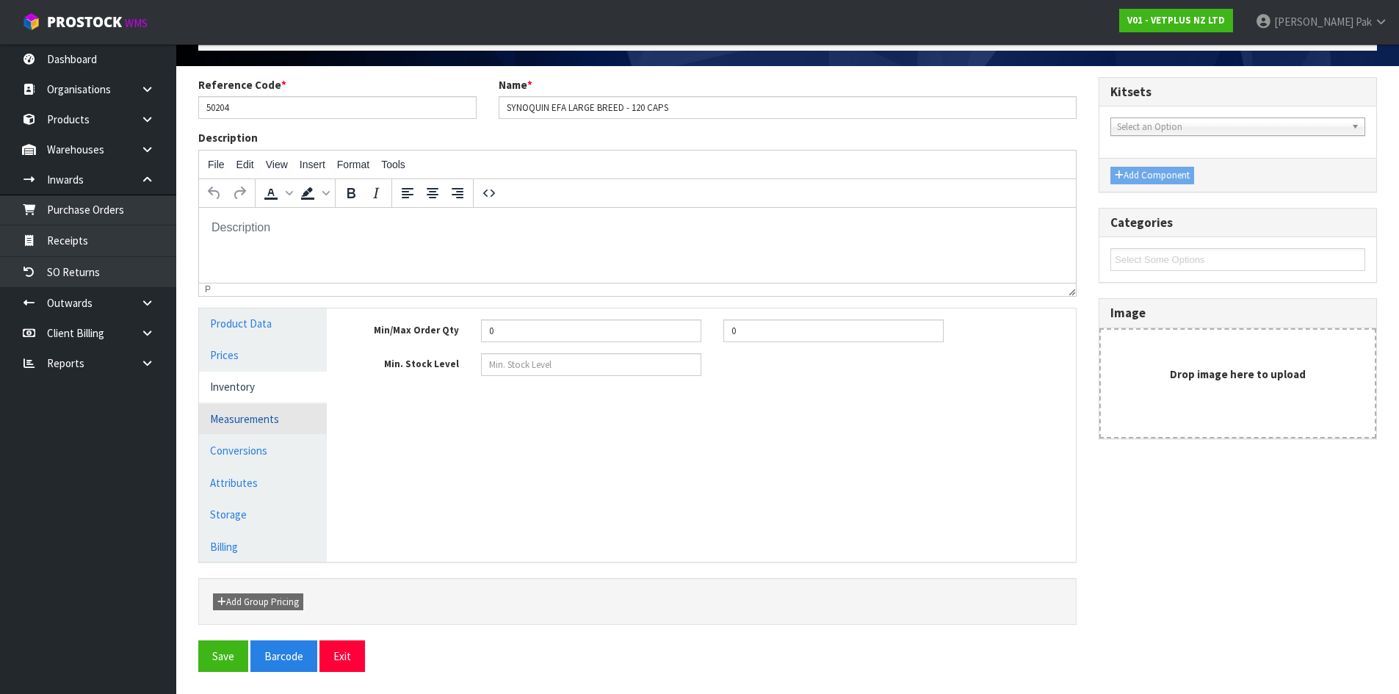
click at [265, 414] on link "Measurements" at bounding box center [263, 419] width 128 height 30
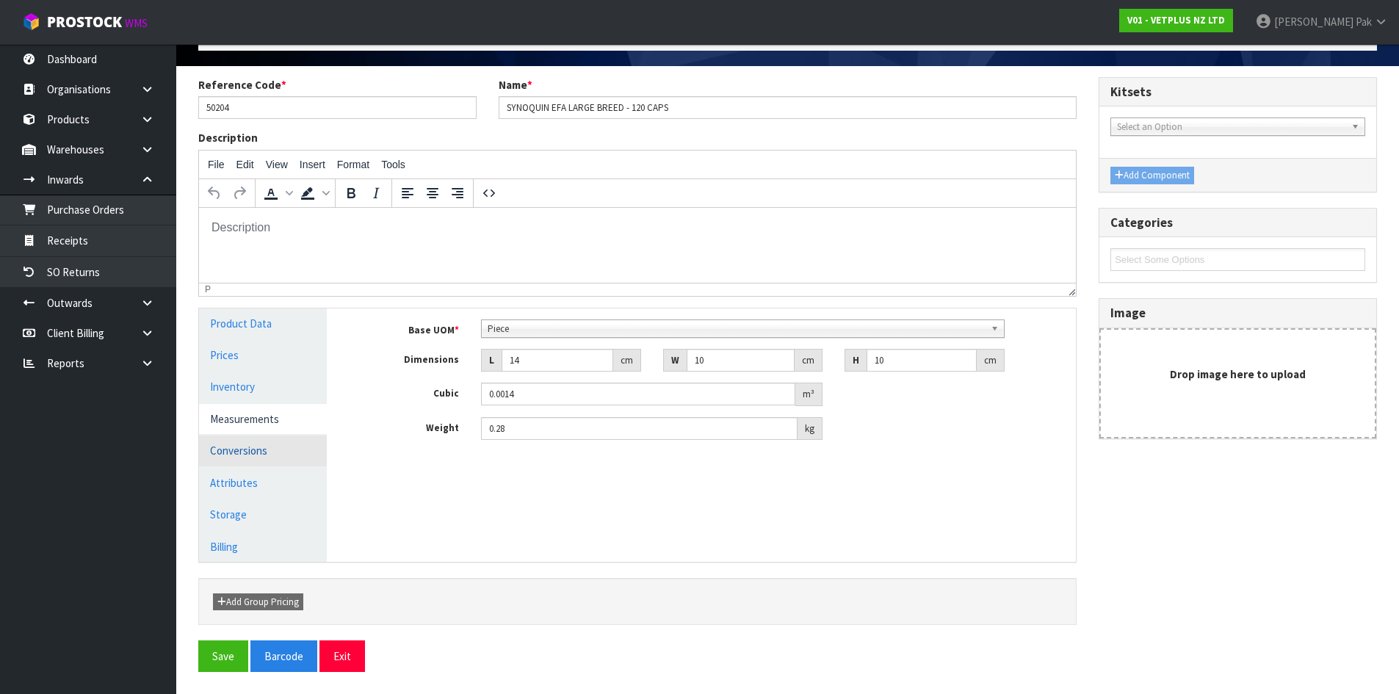
click at [235, 446] on link "Conversions" at bounding box center [263, 450] width 128 height 30
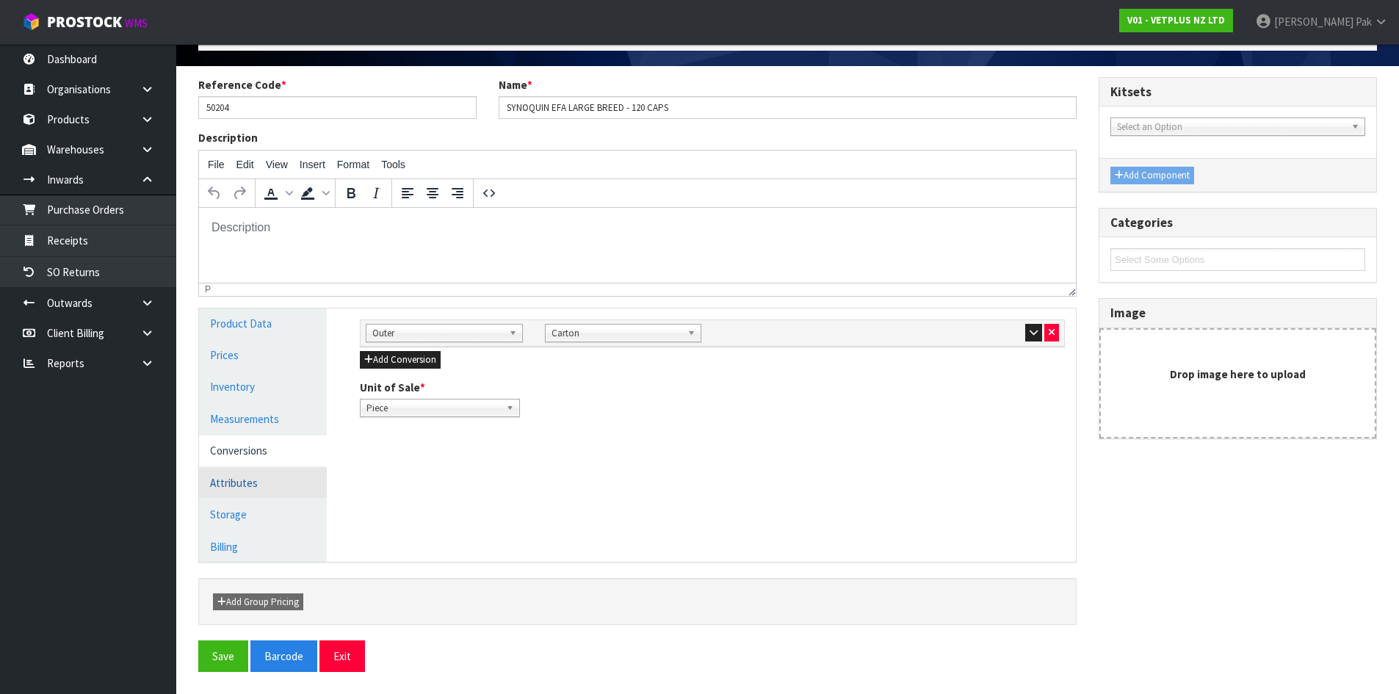
click at [245, 485] on link "Attributes" at bounding box center [263, 483] width 128 height 30
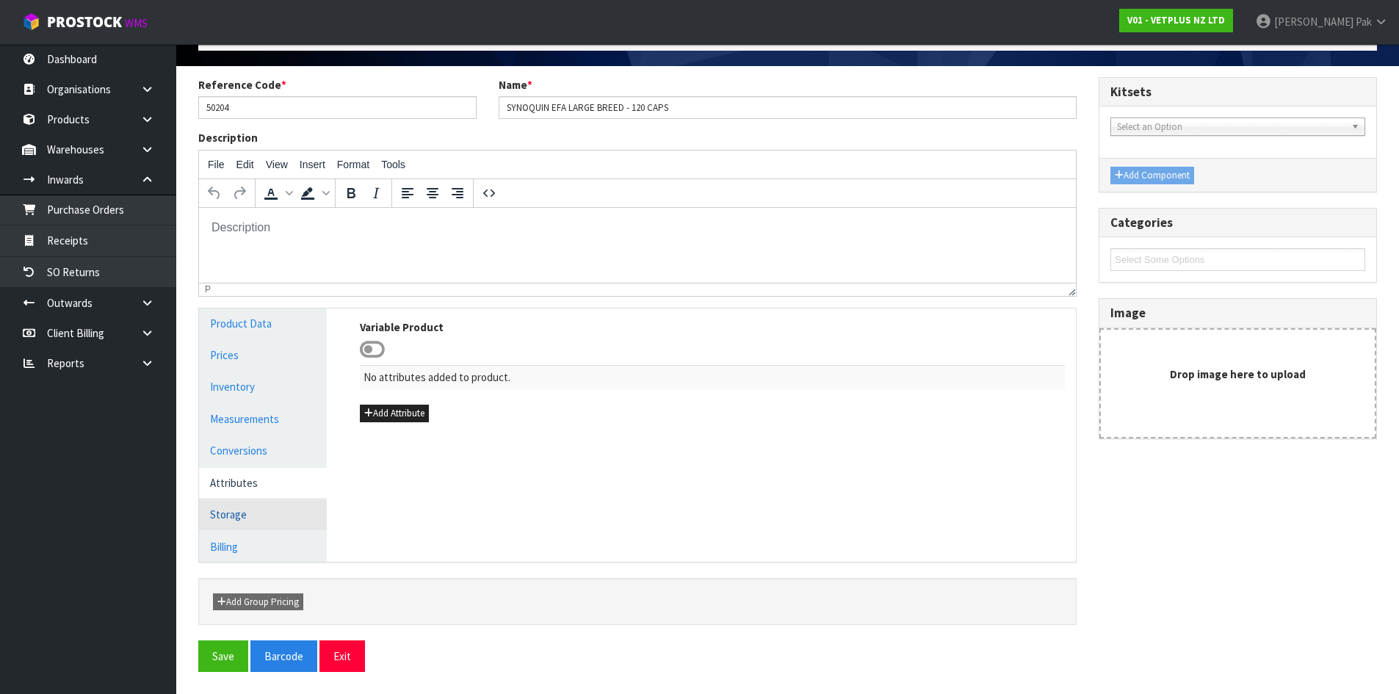
click at [233, 518] on link "Storage" at bounding box center [263, 514] width 128 height 30
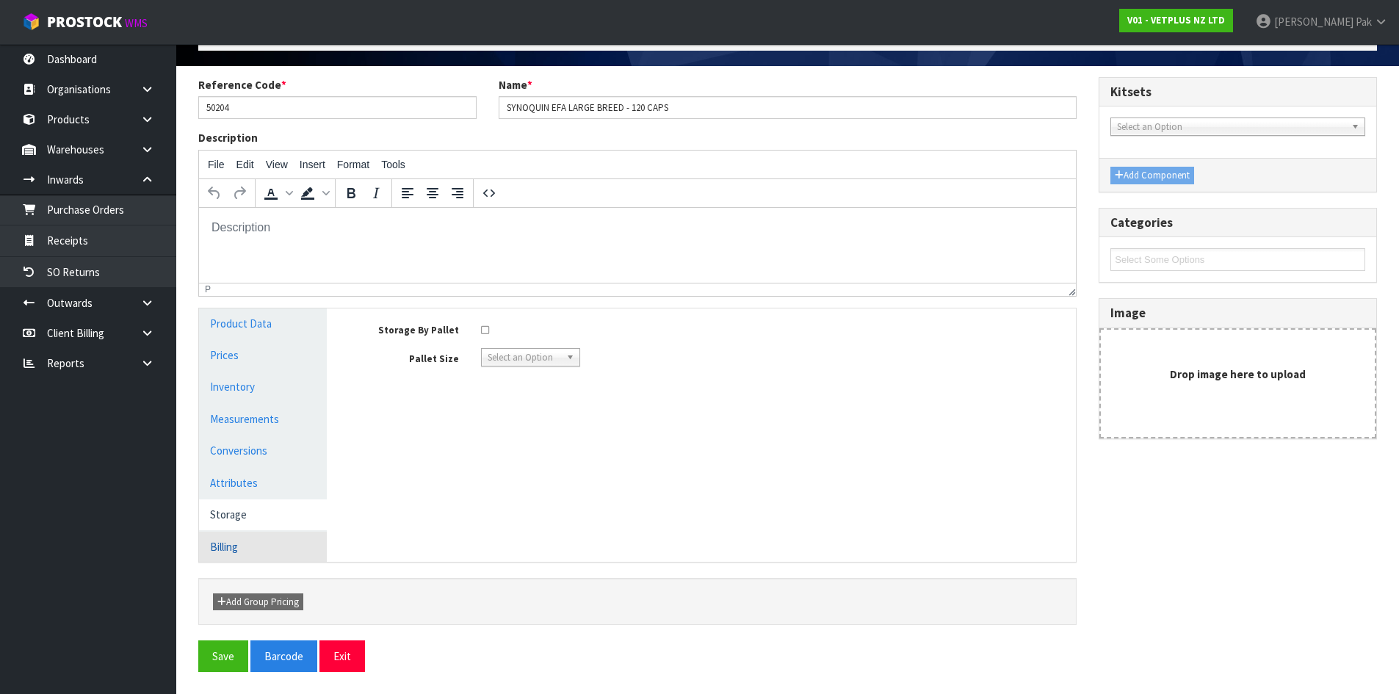
click at [235, 539] on link "Billing" at bounding box center [263, 547] width 128 height 30
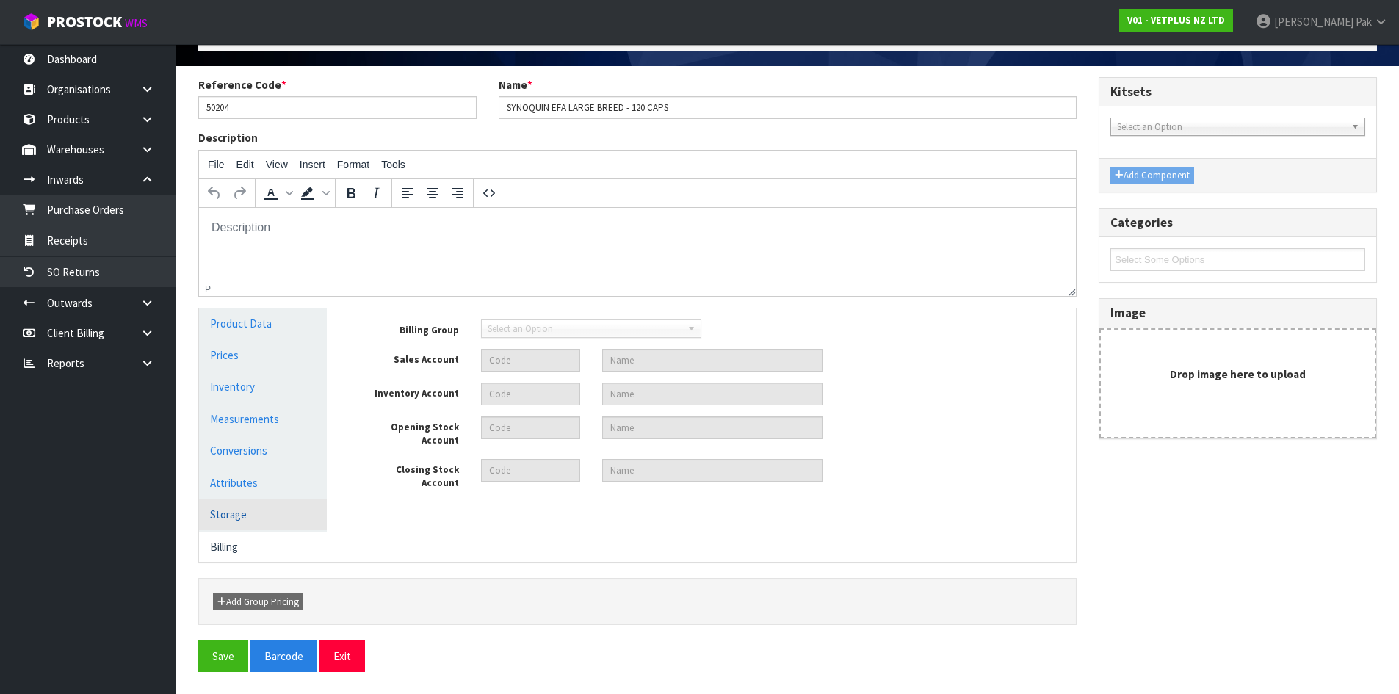
click at [251, 508] on link "Storage" at bounding box center [263, 514] width 128 height 30
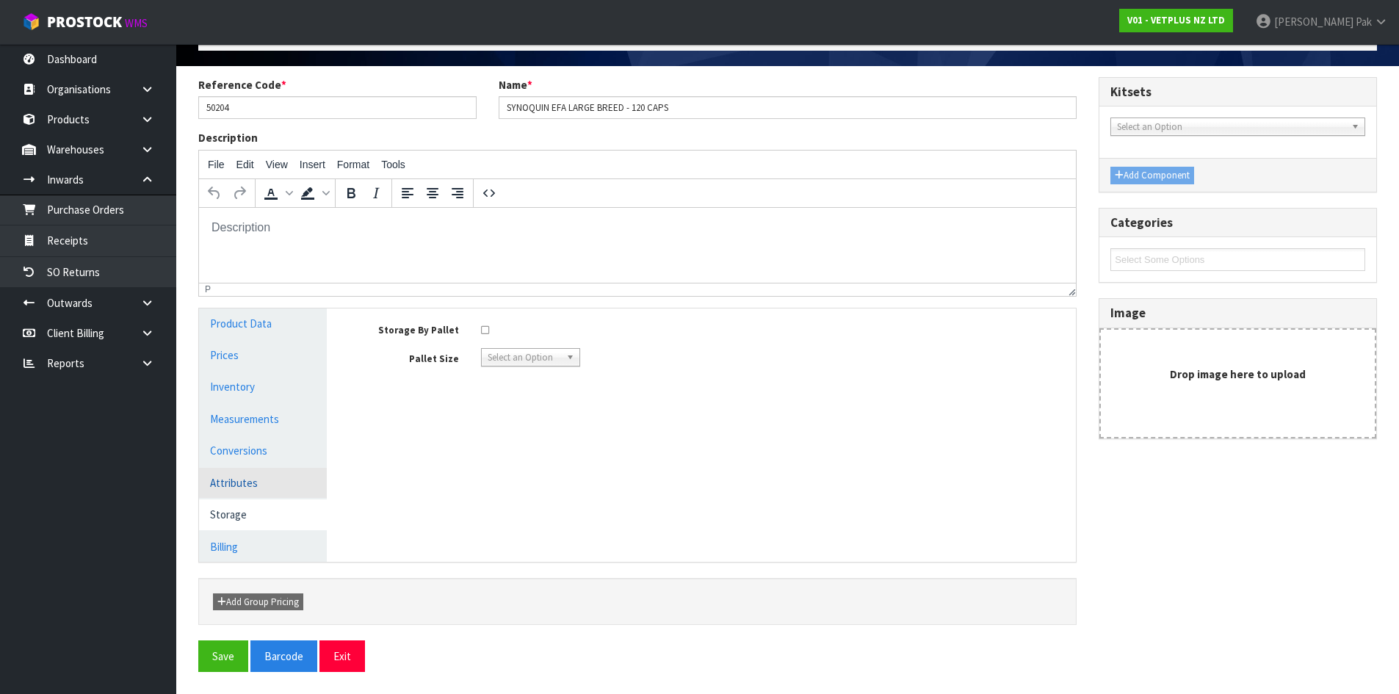
click at [256, 485] on link "Attributes" at bounding box center [263, 483] width 128 height 30
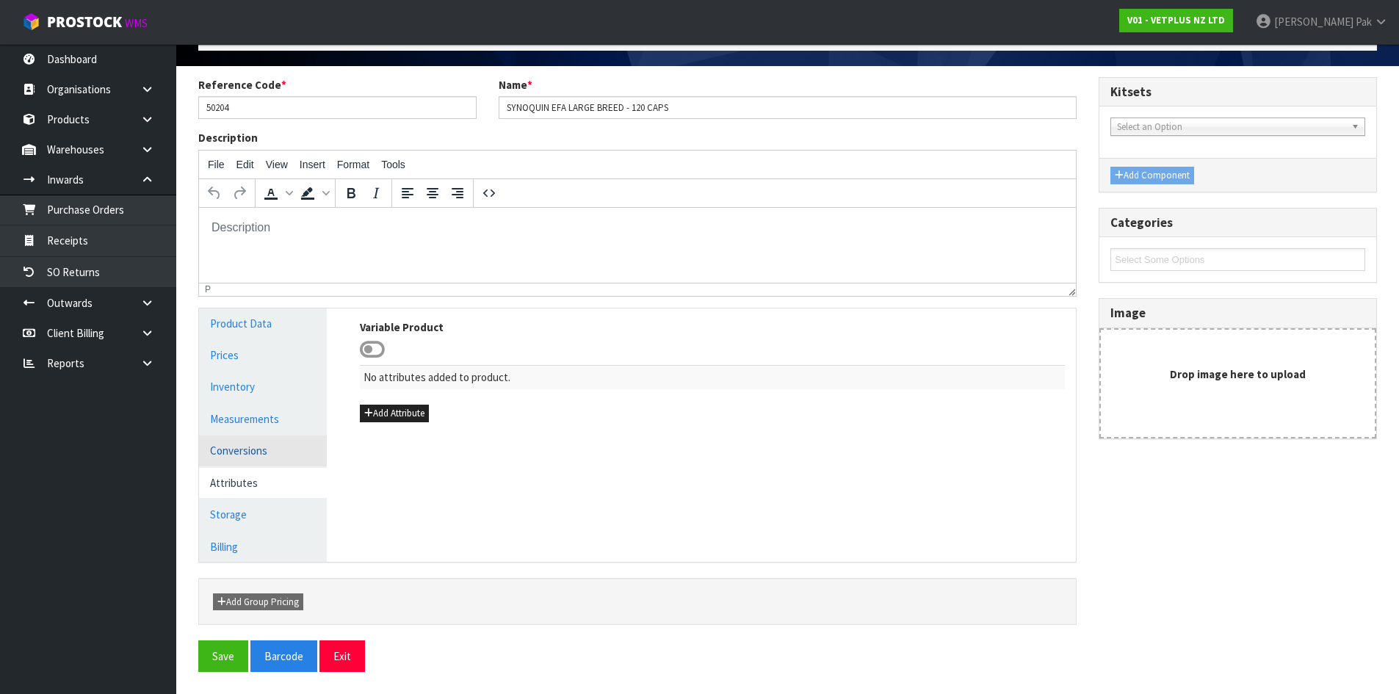
click at [266, 450] on link "Conversions" at bounding box center [263, 450] width 128 height 30
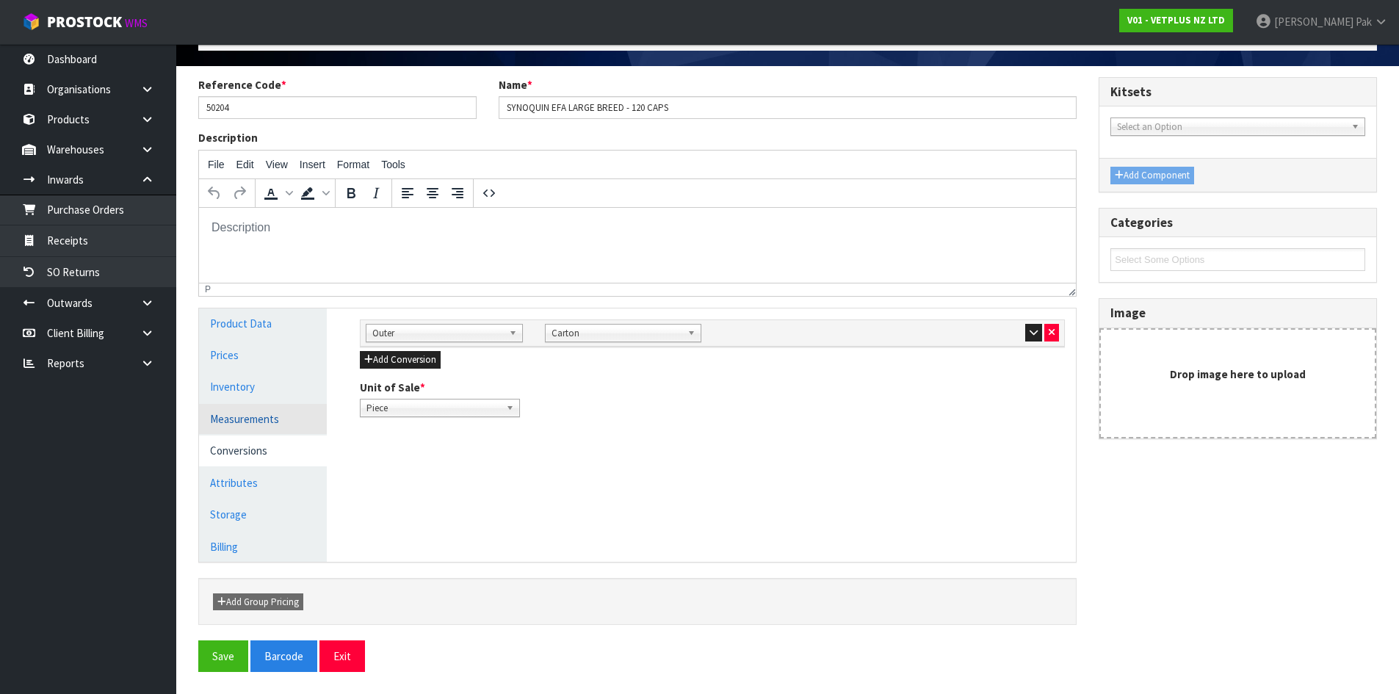
click at [271, 425] on link "Measurements" at bounding box center [263, 419] width 128 height 30
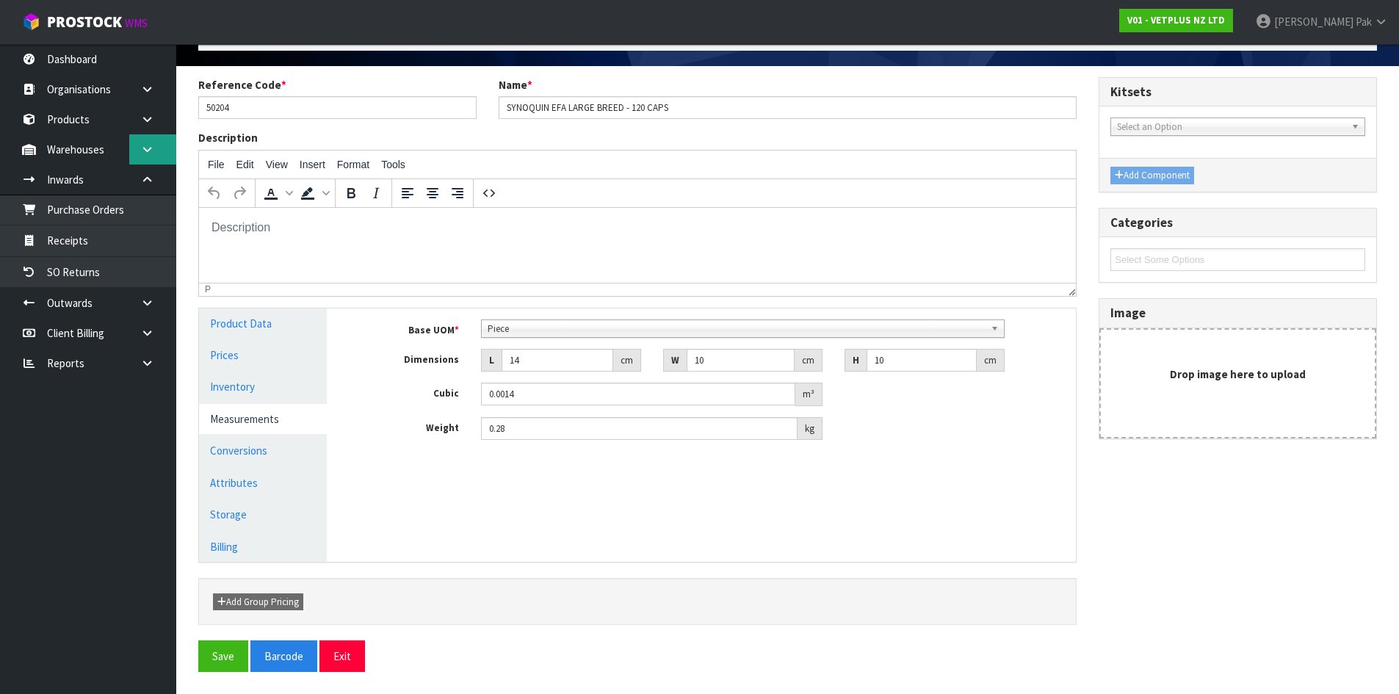
click at [136, 143] on link at bounding box center [152, 149] width 47 height 30
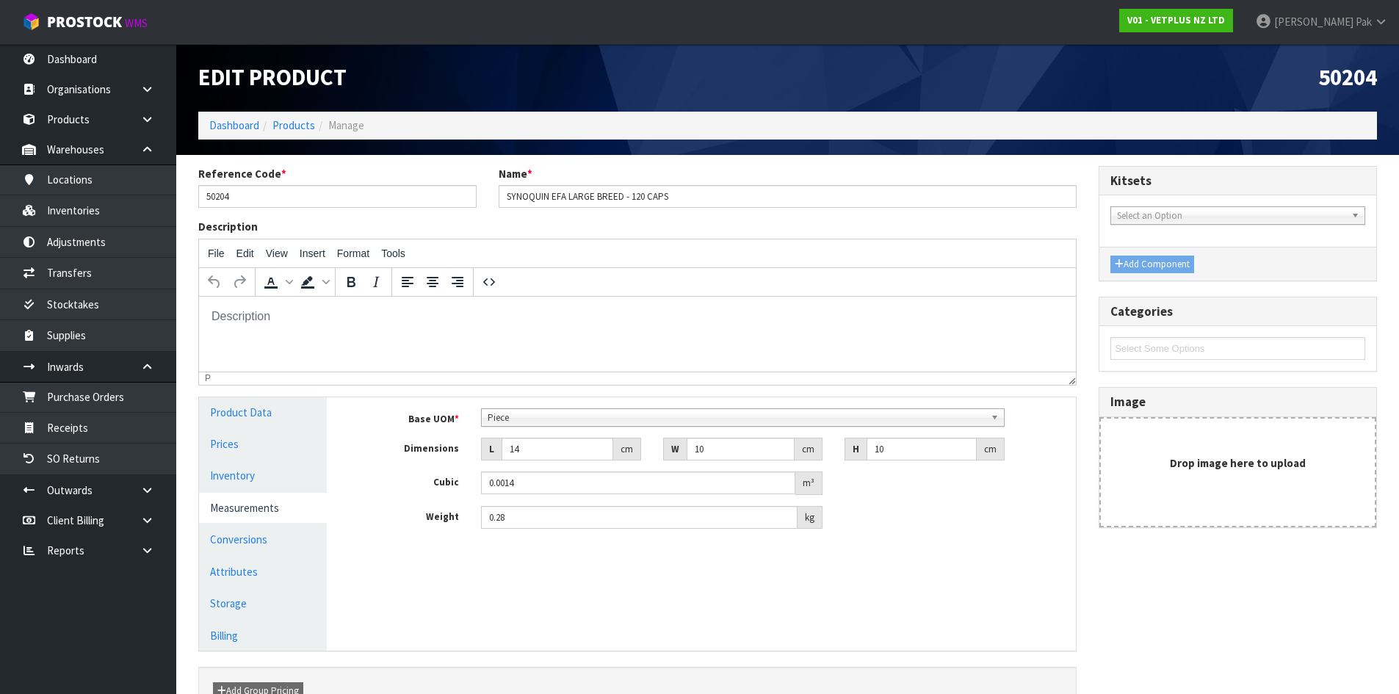
scroll to position [0, 0]
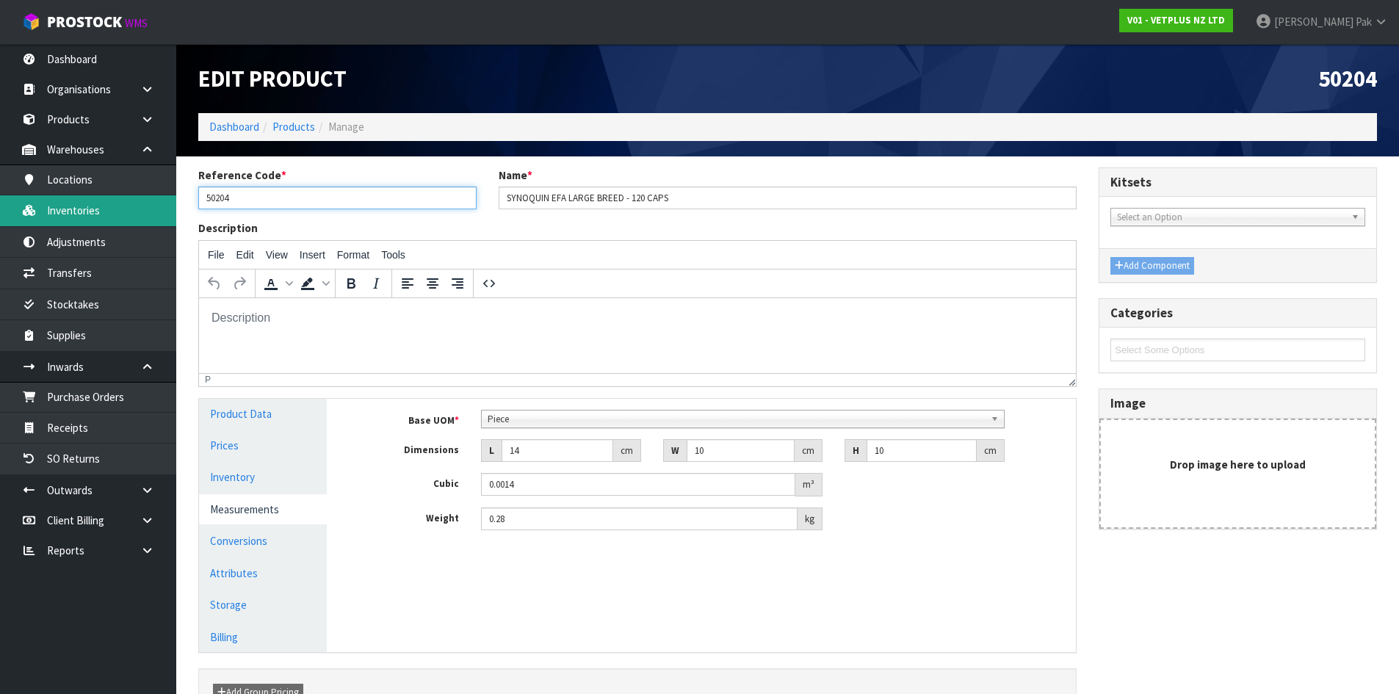
drag, startPoint x: 256, startPoint y: 202, endPoint x: 45, endPoint y: 195, distance: 210.9
click at [50, 196] on body "Toggle navigation ProStock WMS V01 - VETPLUS NZ LTD [PERSON_NAME] Logout Dashbo…" at bounding box center [699, 347] width 1399 height 694
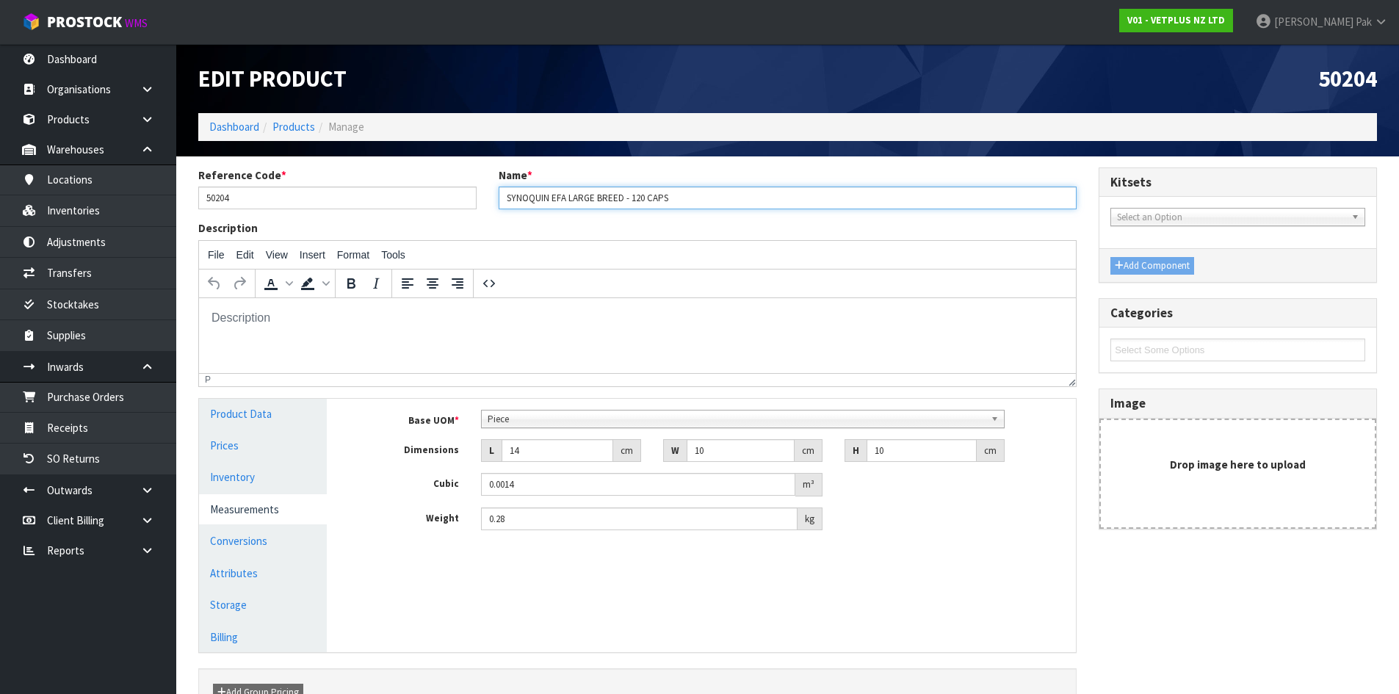
drag, startPoint x: 637, startPoint y: 196, endPoint x: 294, endPoint y: 203, distance: 343.0
click at [283, 195] on div "Reference Code * 50204 Name * SYNOQUIN EFA LARGE BREED - 120 CAPS" at bounding box center [637, 193] width 900 height 53
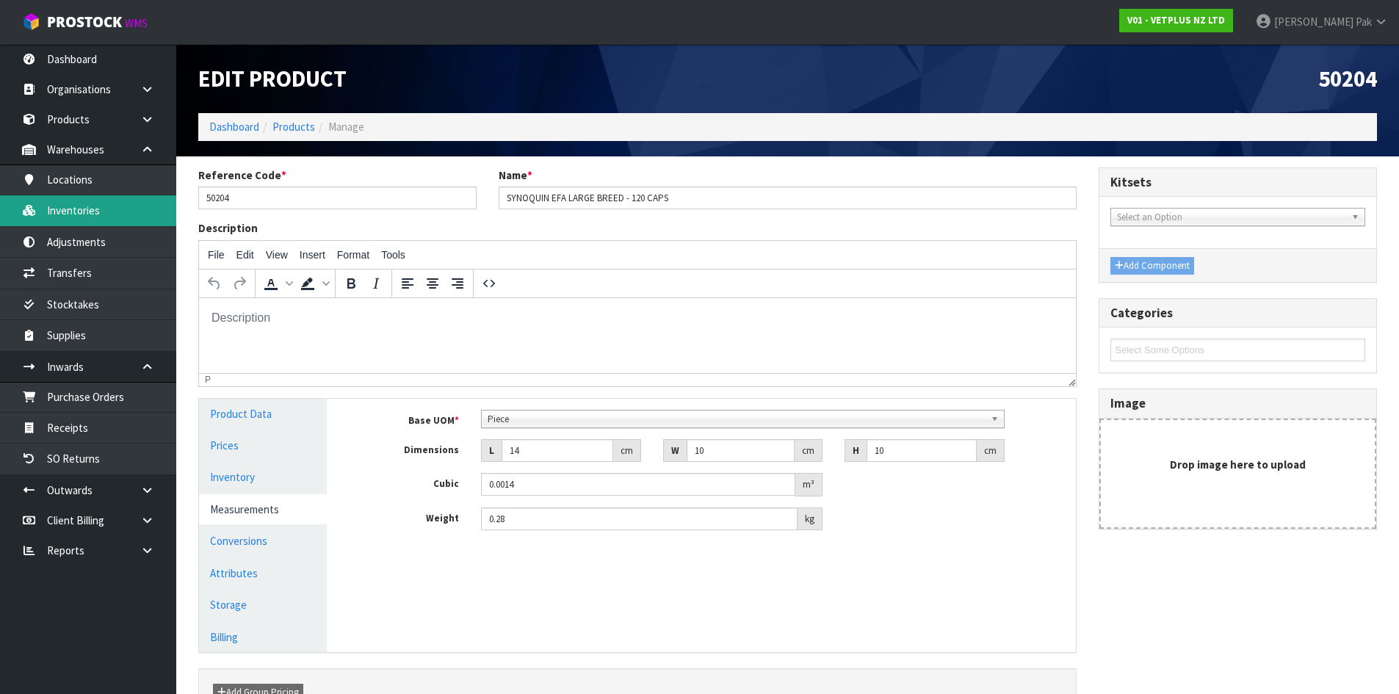
click at [109, 210] on link "Inventories" at bounding box center [88, 210] width 176 height 30
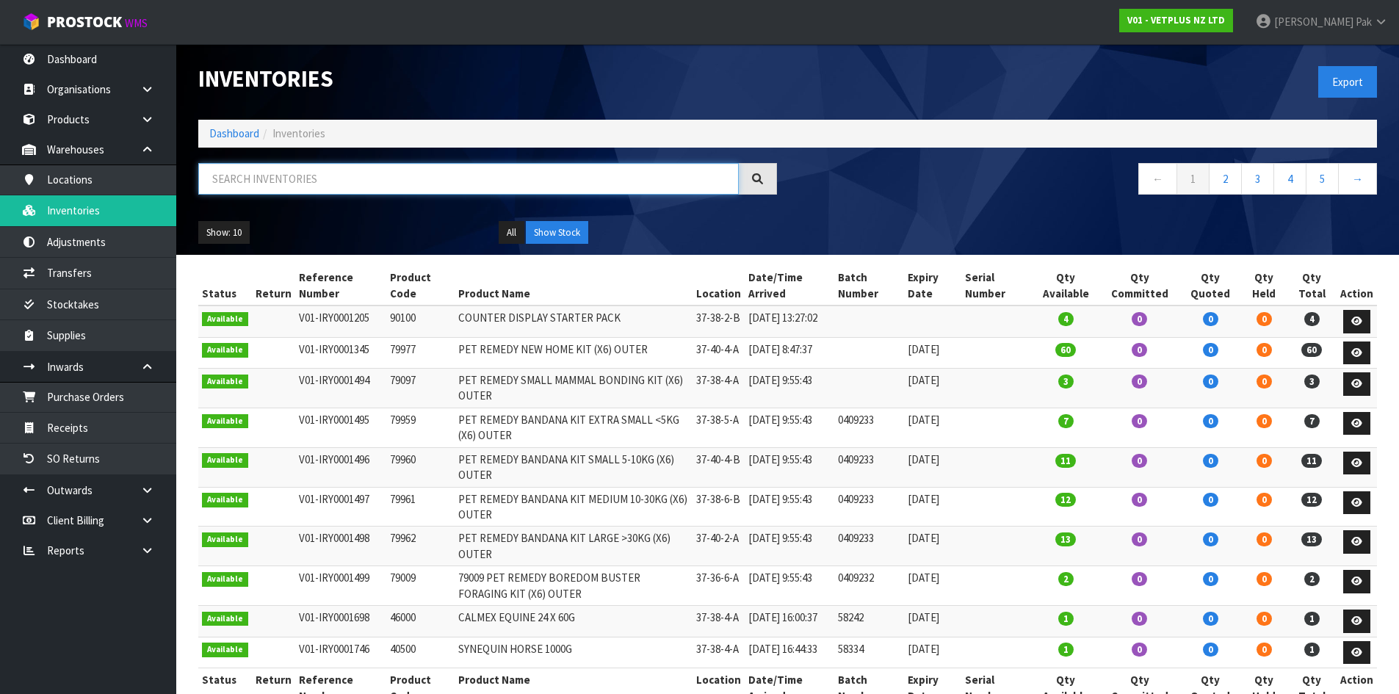
click at [245, 174] on input "text" at bounding box center [468, 179] width 540 height 32
paste input "SYNOQUIN EFA LARGE BREED - 120 CAPS"
type input "SYNOQUIN EFA LARGE BREED - 120 CAPS"
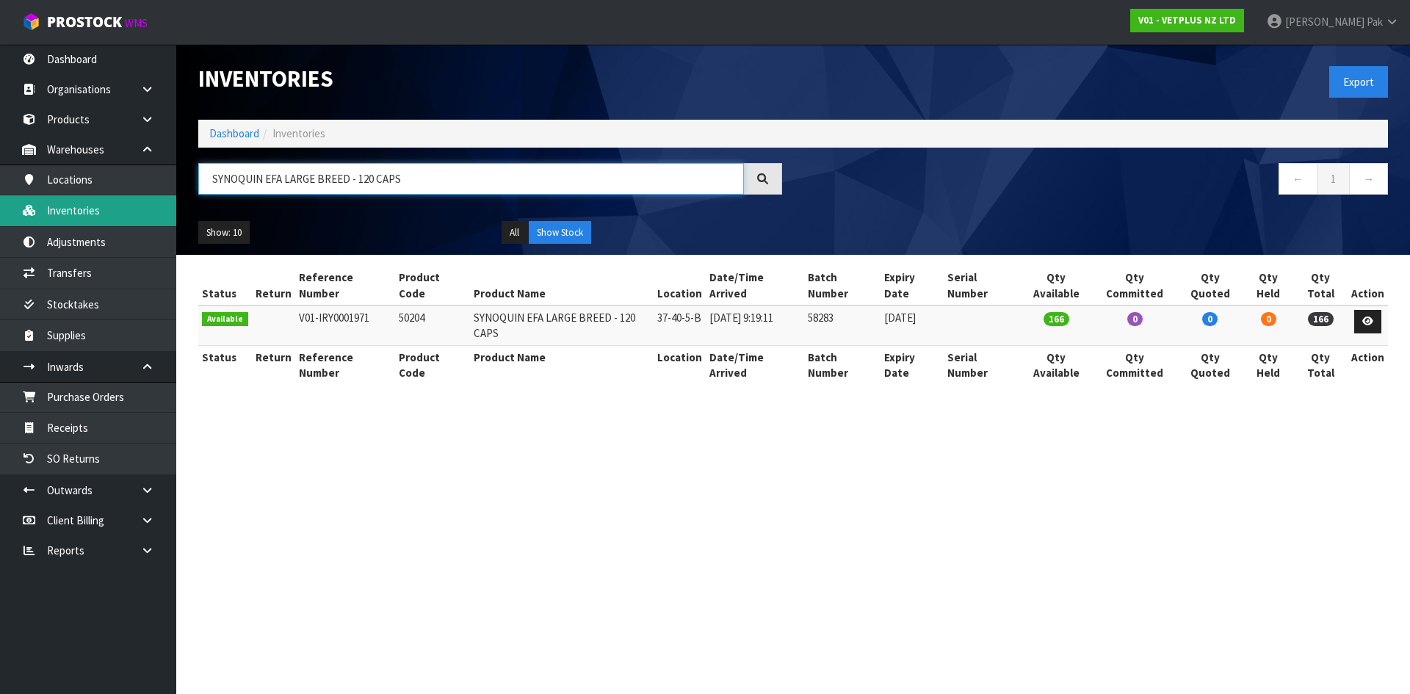
drag, startPoint x: 556, startPoint y: 185, endPoint x: 71, endPoint y: 214, distance: 485.6
click at [71, 214] on body "Toggle navigation ProStock WMS V01 - VETPLUS NZ LTD [PERSON_NAME] Logout Dashbo…" at bounding box center [705, 347] width 1410 height 694
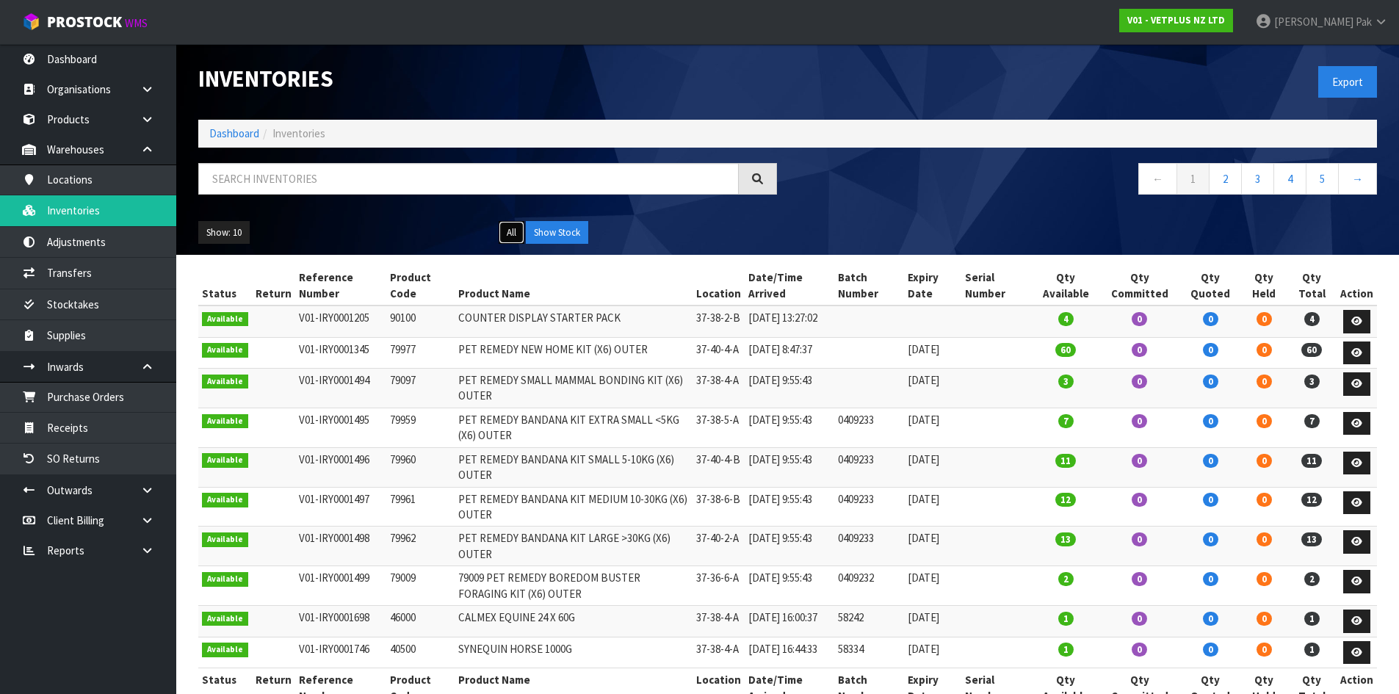
click at [509, 233] on button "All" at bounding box center [512, 232] width 26 height 23
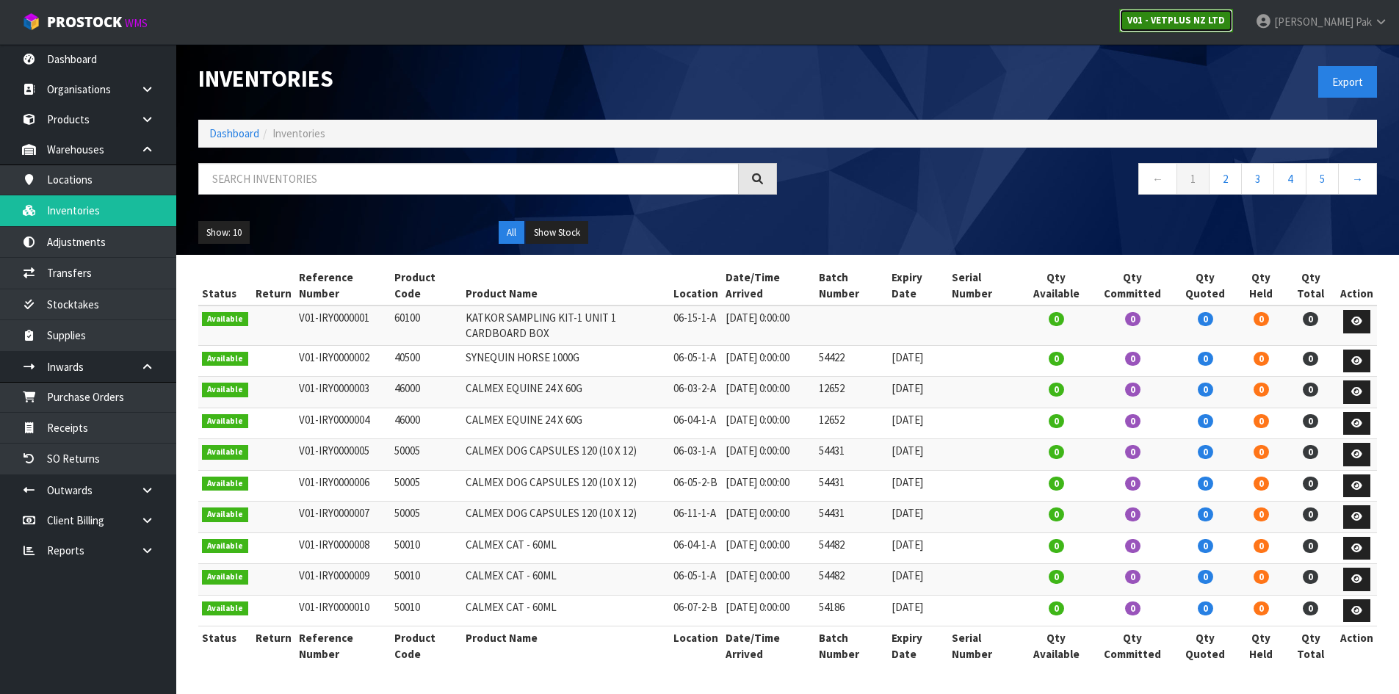
click at [1225, 19] on strong "V01 - VETPLUS NZ LTD" at bounding box center [1176, 20] width 98 height 12
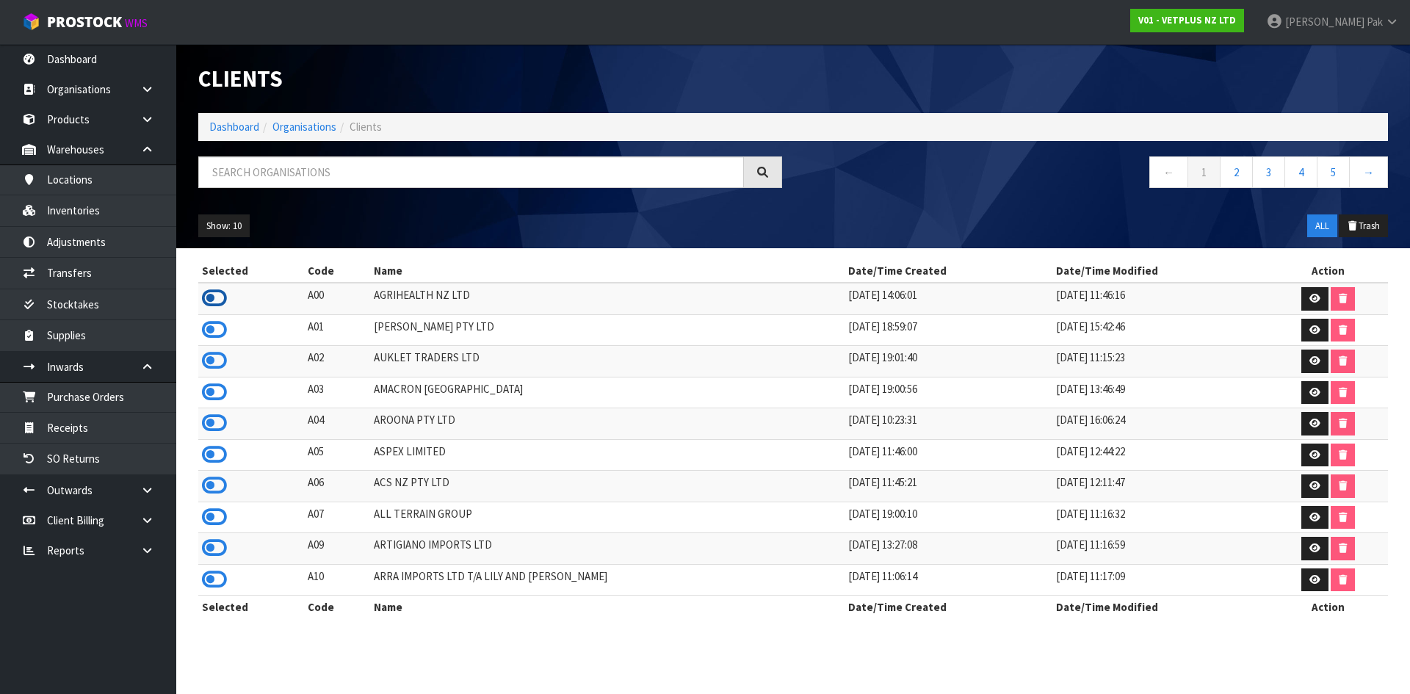
click at [220, 300] on icon at bounding box center [214, 298] width 25 height 22
click at [118, 211] on link "Inventories" at bounding box center [88, 210] width 176 height 30
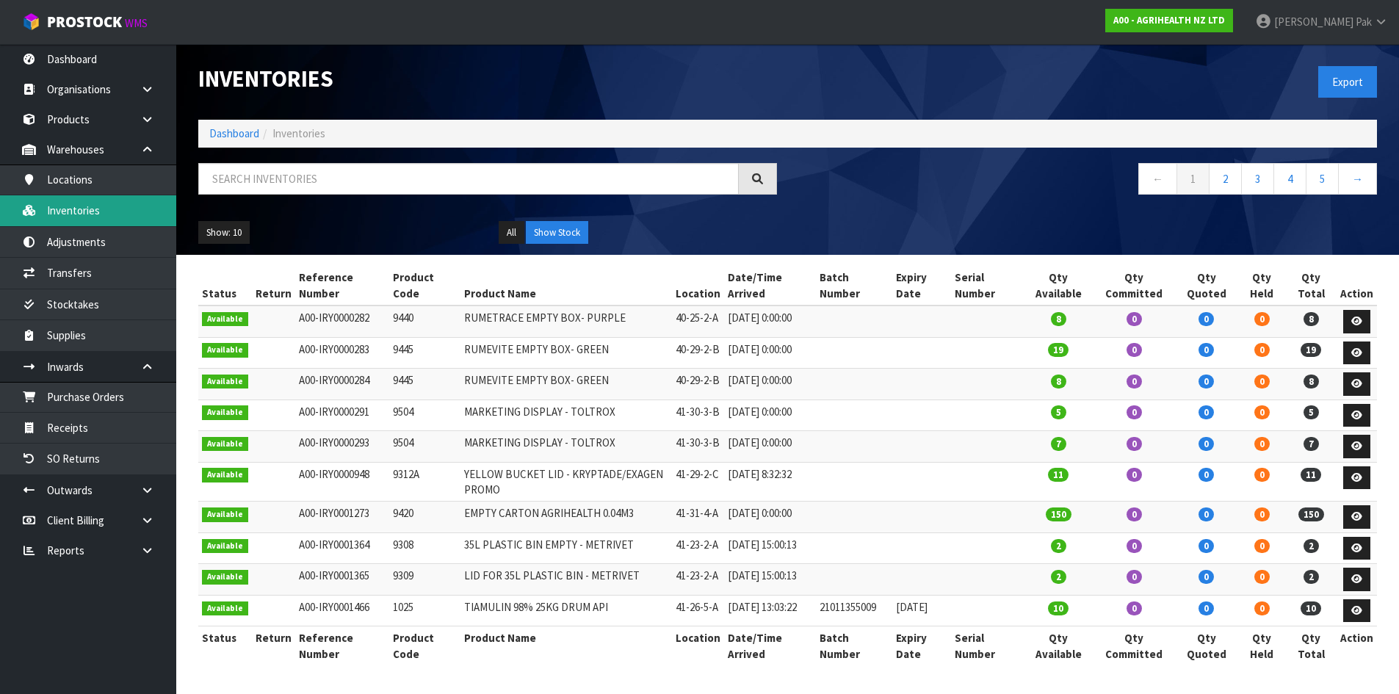
scroll to position [23, 0]
drag, startPoint x: 883, startPoint y: 604, endPoint x: 809, endPoint y: 607, distance: 73.5
click at [809, 607] on tr "Available A00-IRY0001466 1025 TIAMULIN 98% 25KG DRUM API 41-26-5-A [DATE] 13:03…" at bounding box center [787, 611] width 1179 height 32
click at [240, 221] on button "Show: 10" at bounding box center [223, 232] width 51 height 23
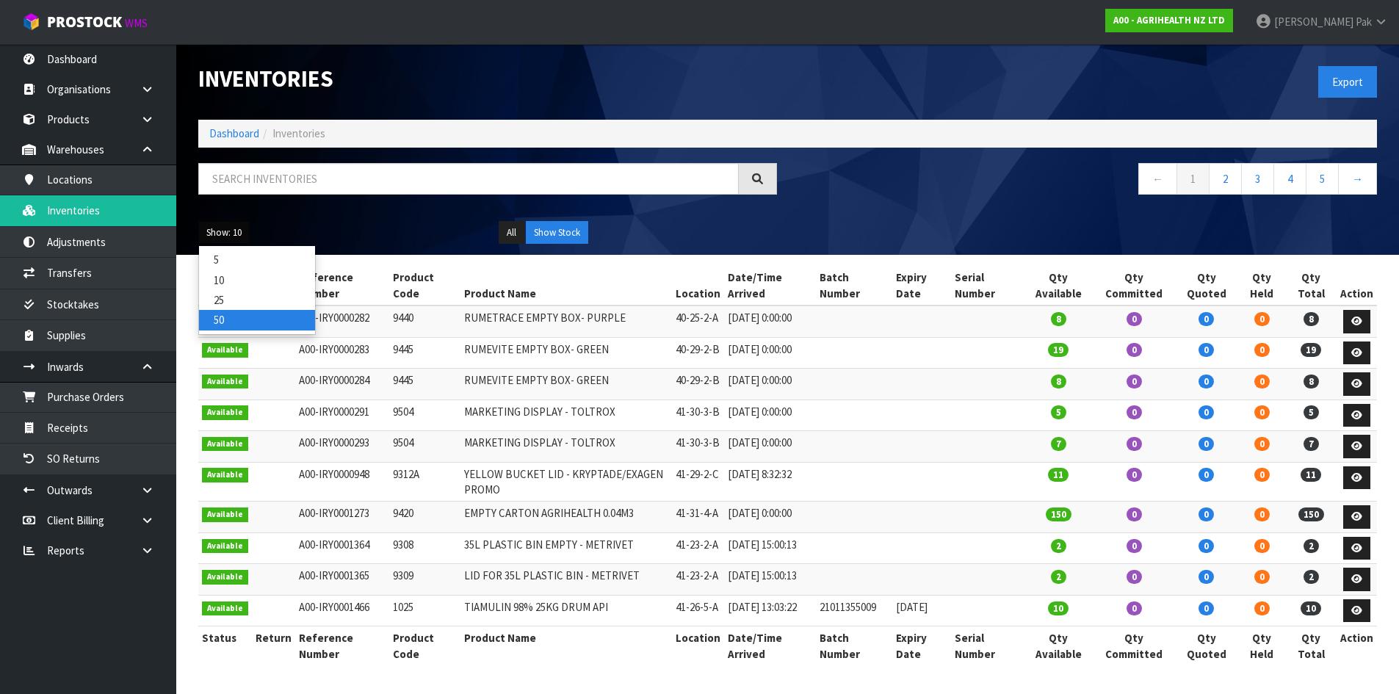
click at [257, 310] on link "50" at bounding box center [257, 320] width 116 height 20
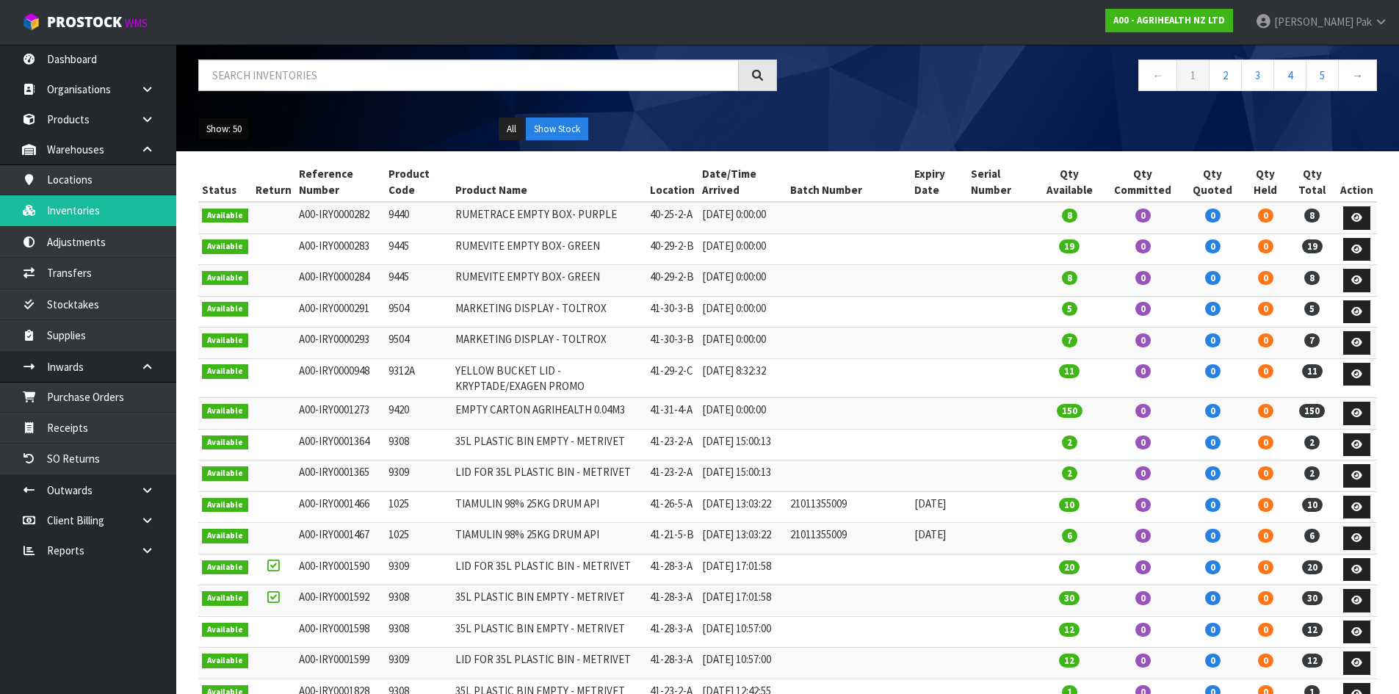
scroll to position [0, 0]
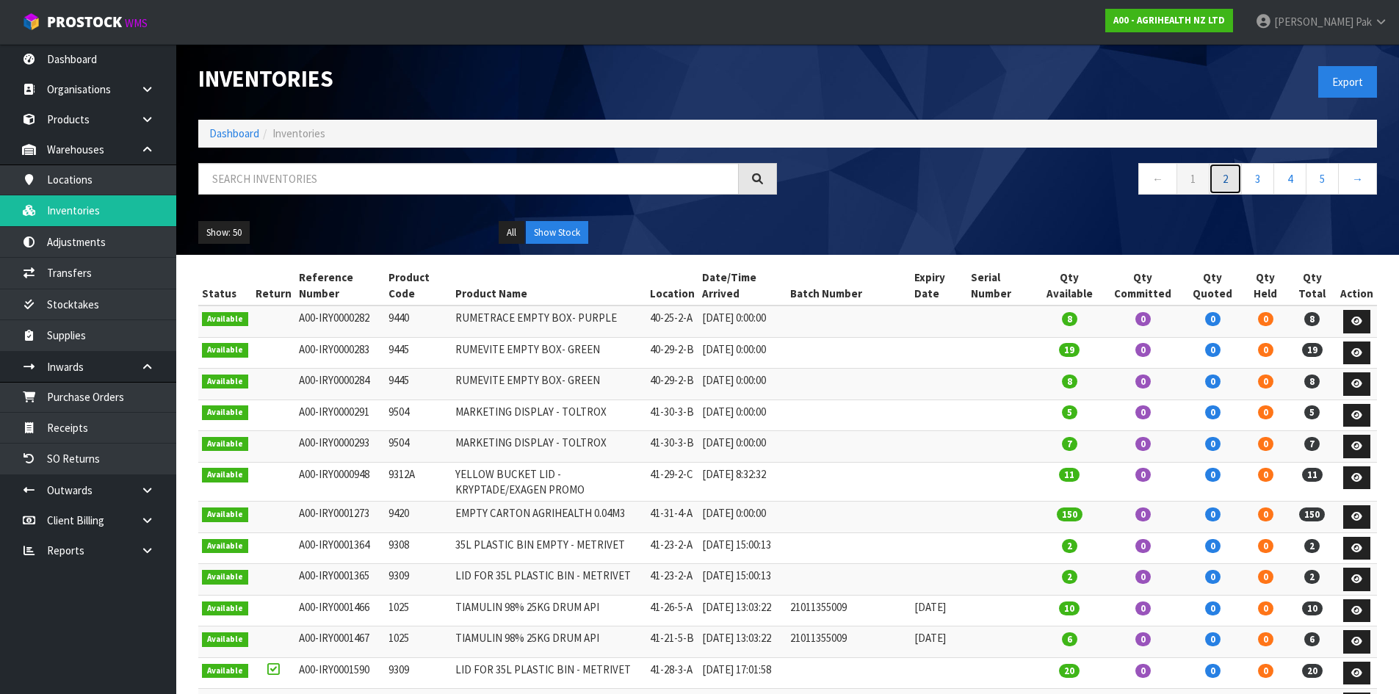
click at [1220, 175] on link "2" at bounding box center [1225, 179] width 33 height 32
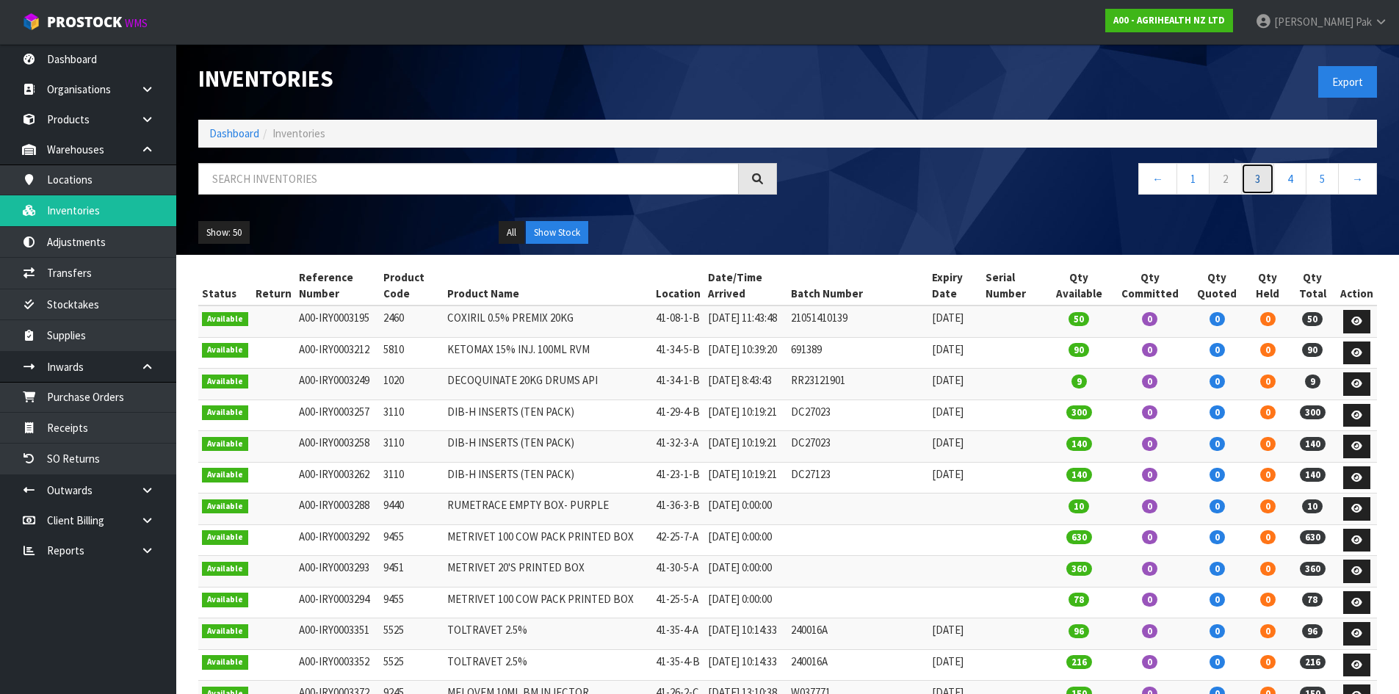
click at [1267, 178] on link "3" at bounding box center [1257, 179] width 33 height 32
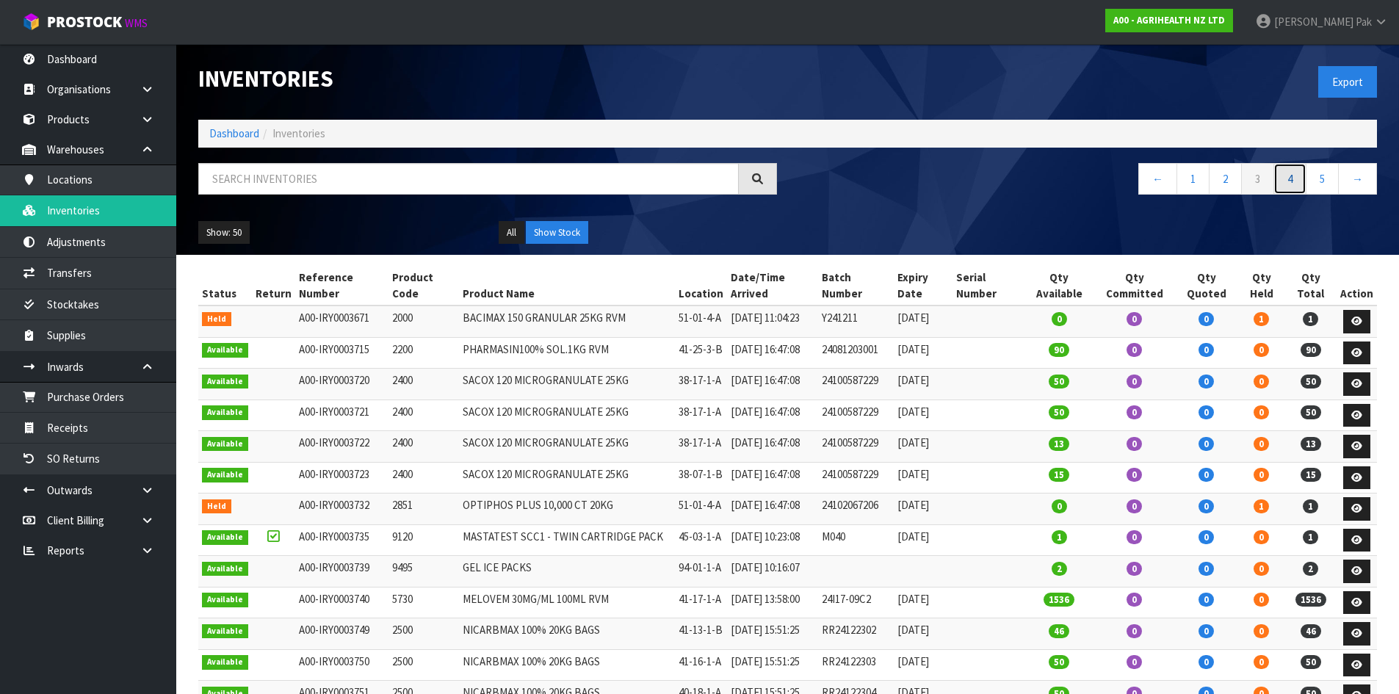
click at [1276, 181] on link "4" at bounding box center [1289, 179] width 33 height 32
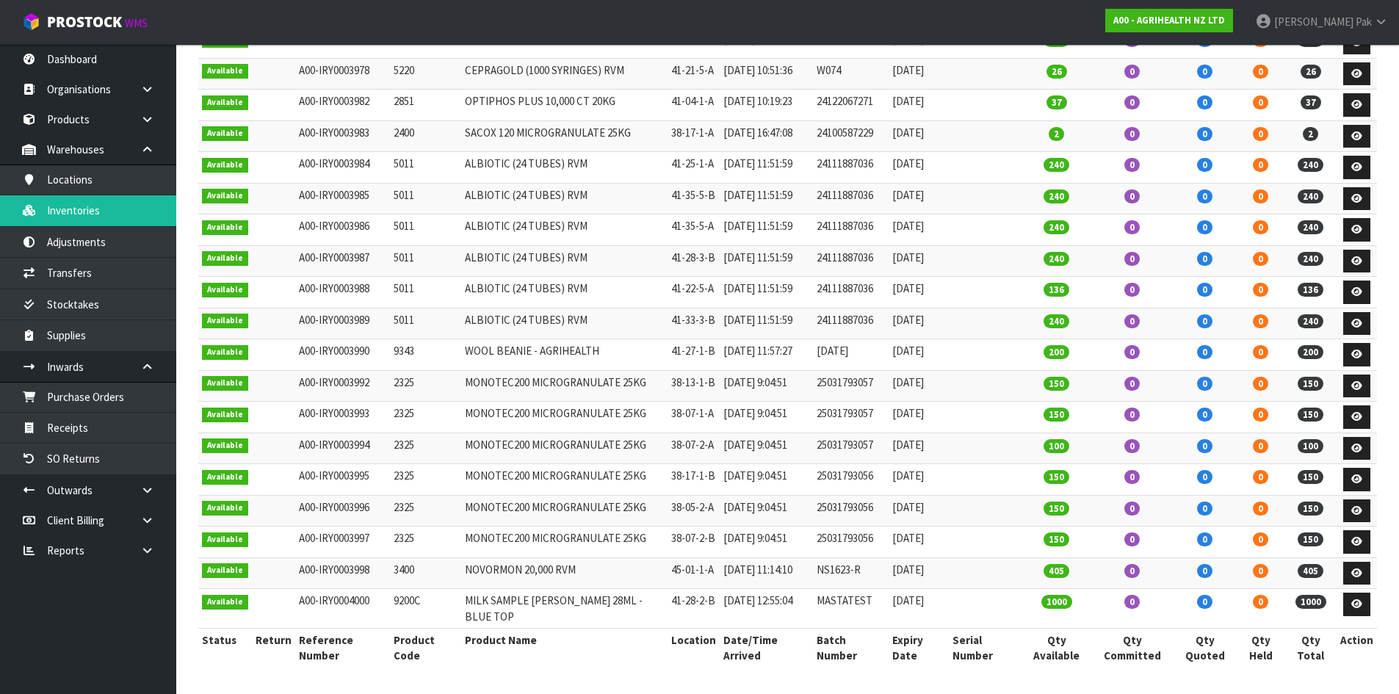
scroll to position [1596, 0]
